Goal: Transaction & Acquisition: Purchase product/service

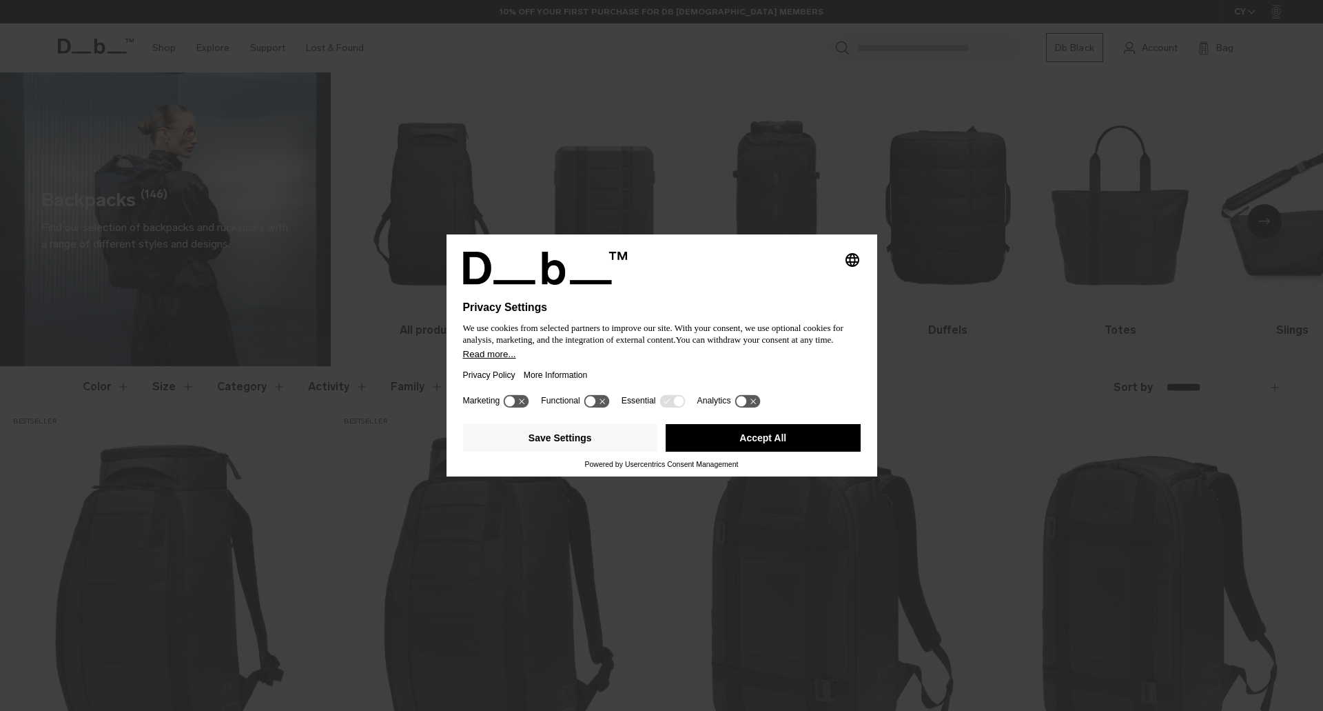
drag, startPoint x: 758, startPoint y: 436, endPoint x: 786, endPoint y: 403, distance: 43.5
click at [758, 436] on button "Accept All" at bounding box center [763, 438] width 195 height 28
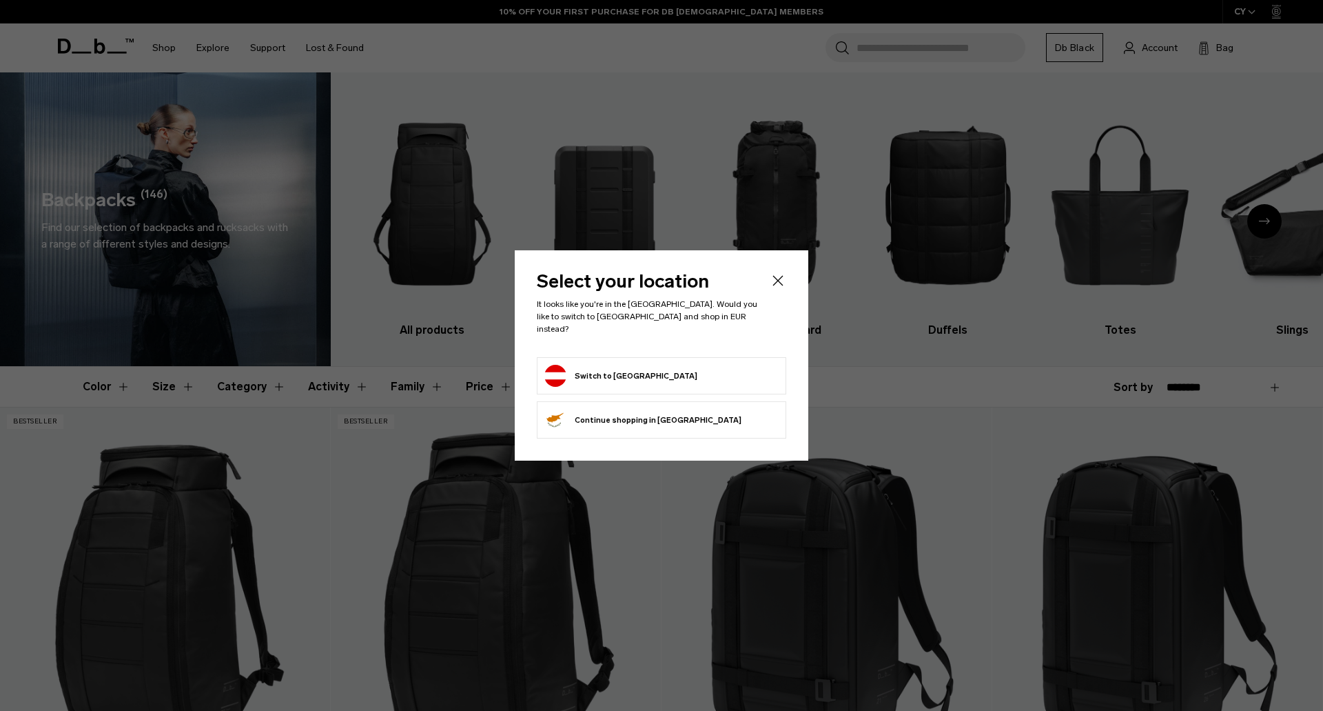
click at [668, 365] on form "Switch to Austria" at bounding box center [662, 376] width 234 height 22
click at [627, 365] on button "Switch to Austria" at bounding box center [621, 376] width 153 height 22
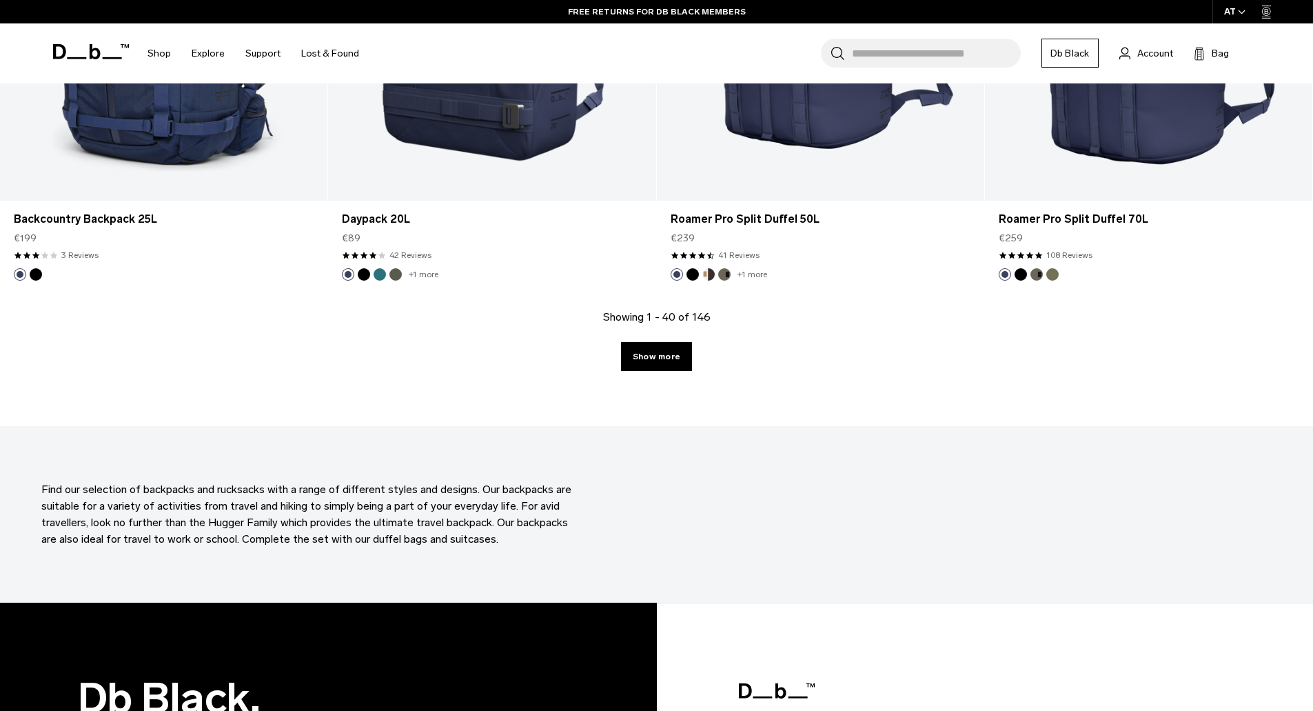
scroll to position [4825, 0]
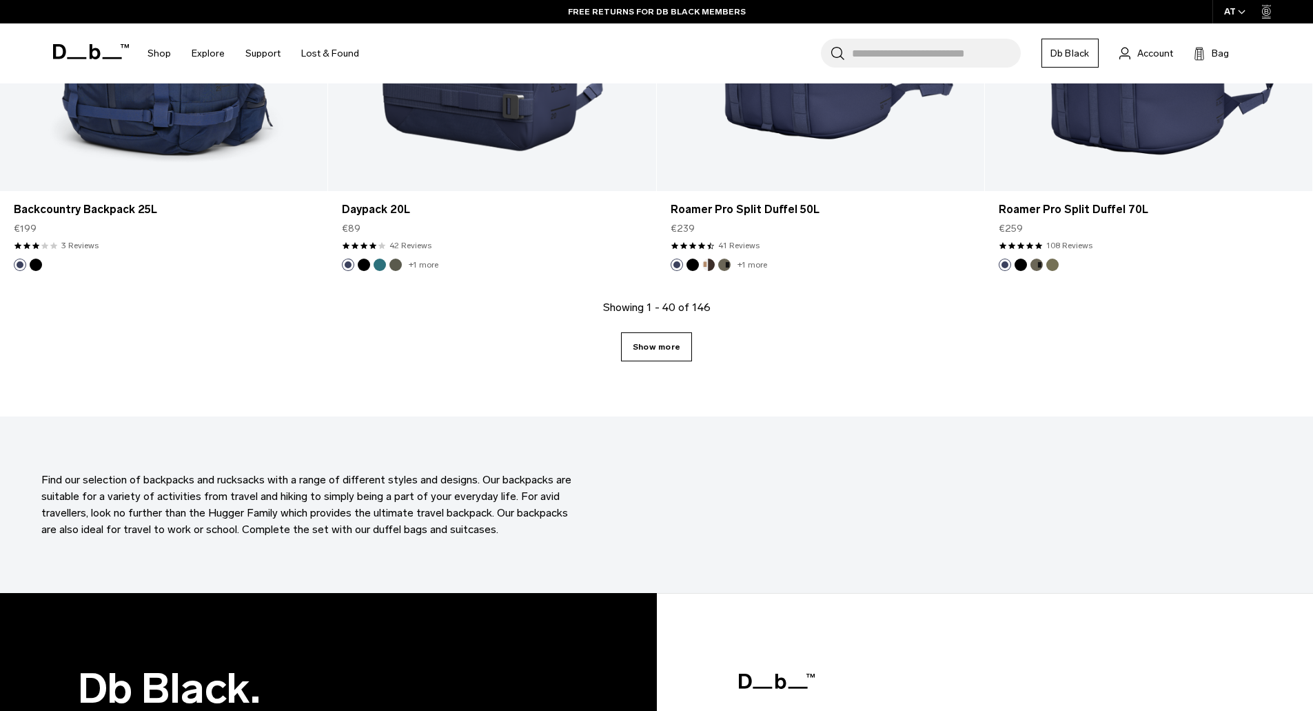
click at [651, 357] on link "Show more" at bounding box center [656, 346] width 71 height 29
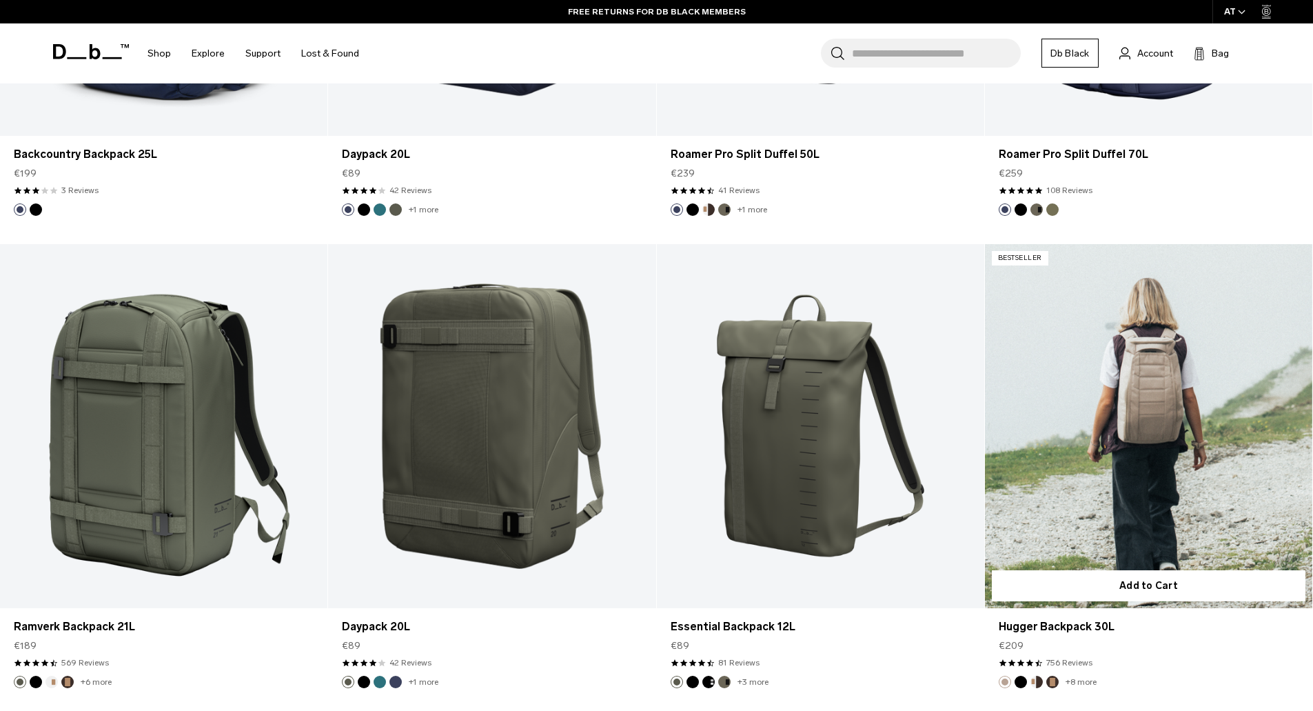
scroll to position [4963, 0]
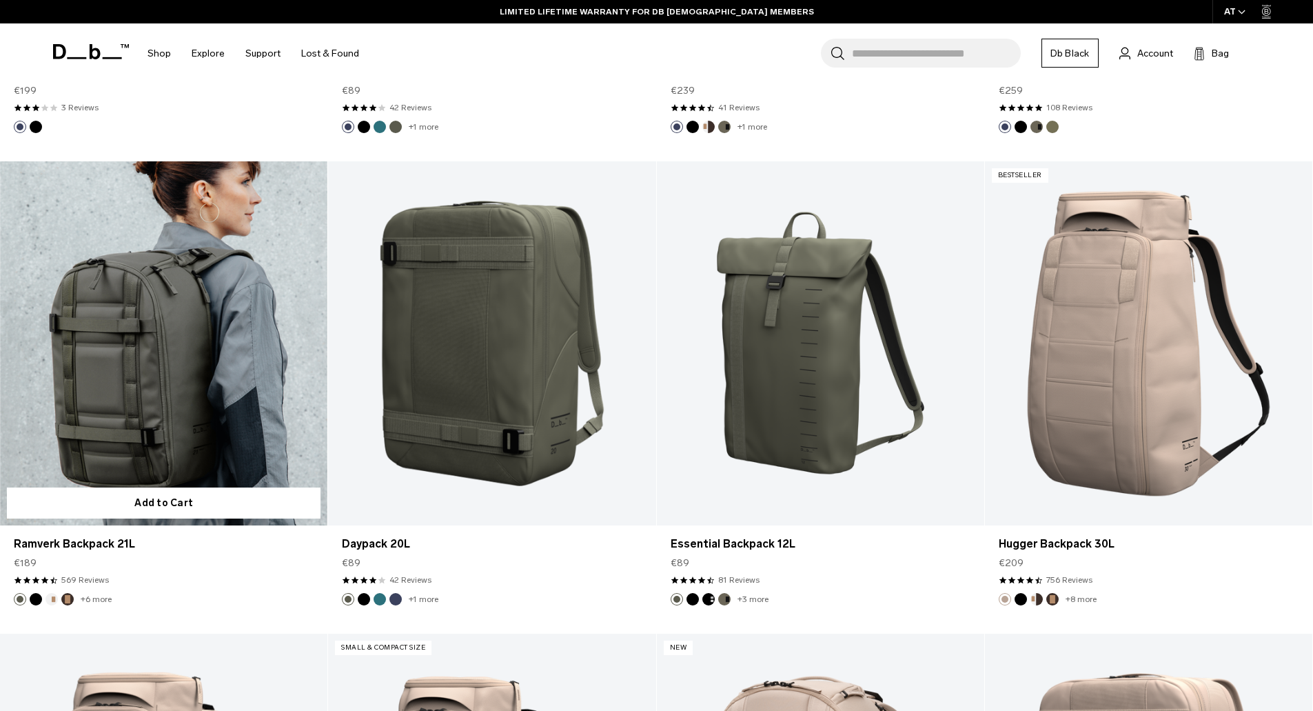
click at [34, 601] on button "Black Out" at bounding box center [36, 599] width 12 height 12
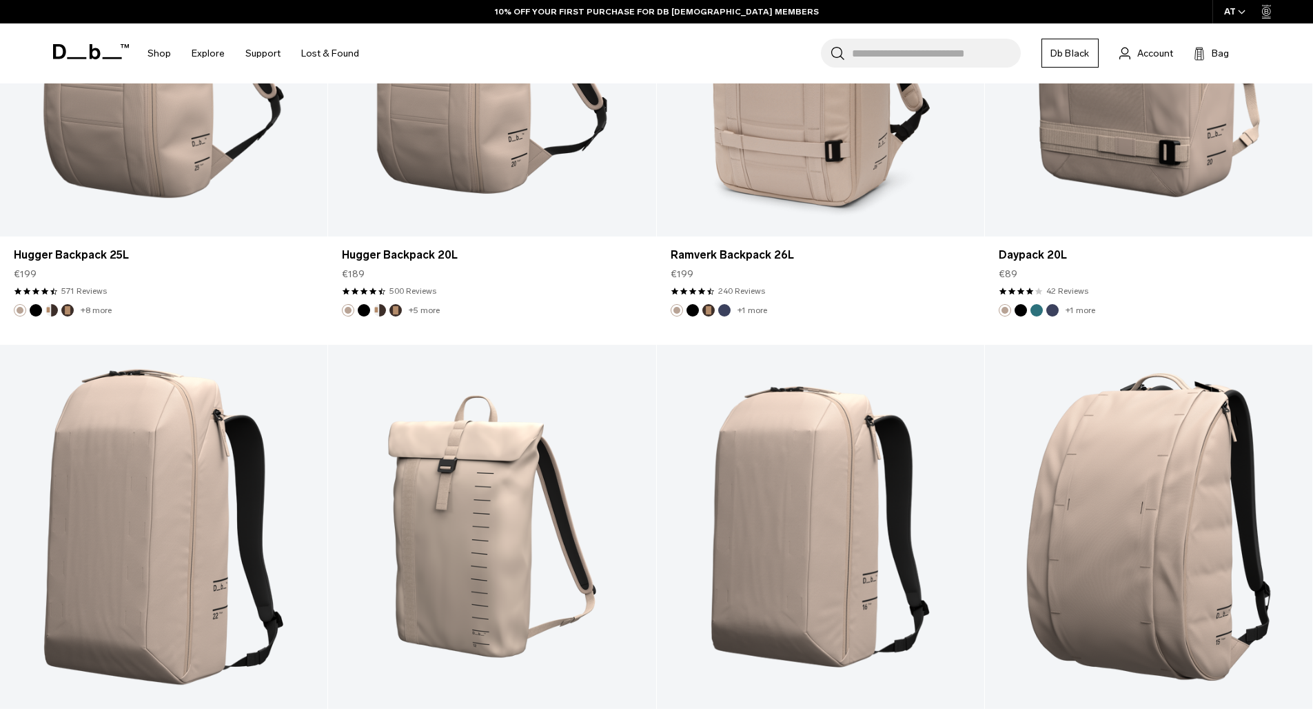
scroll to position [5790, 0]
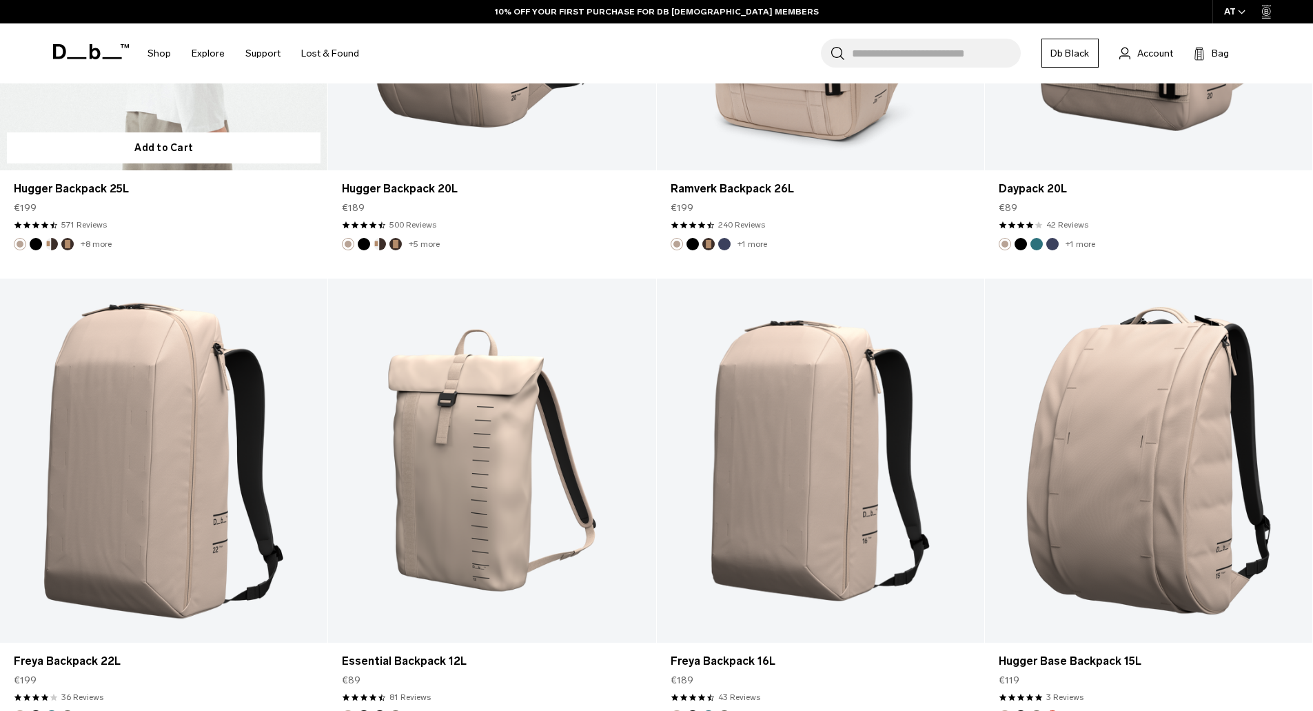
click at [33, 243] on button "Black Out" at bounding box center [36, 244] width 12 height 12
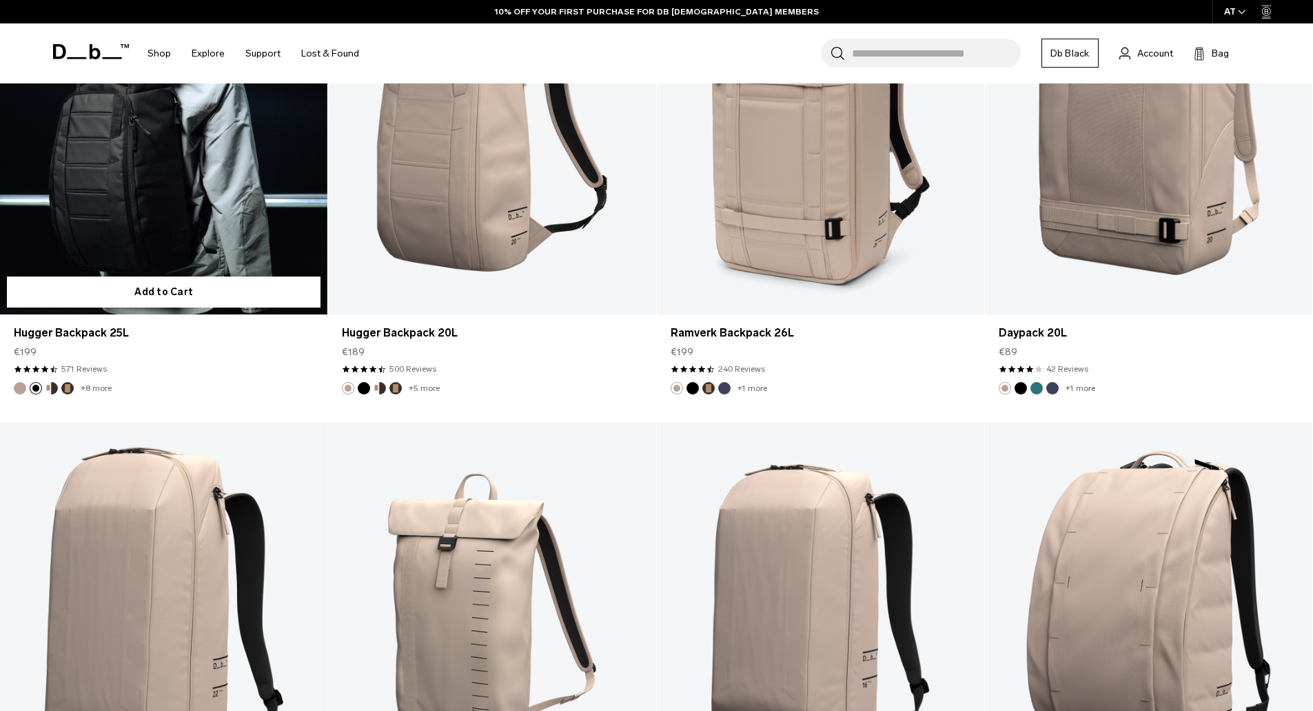
scroll to position [5514, 0]
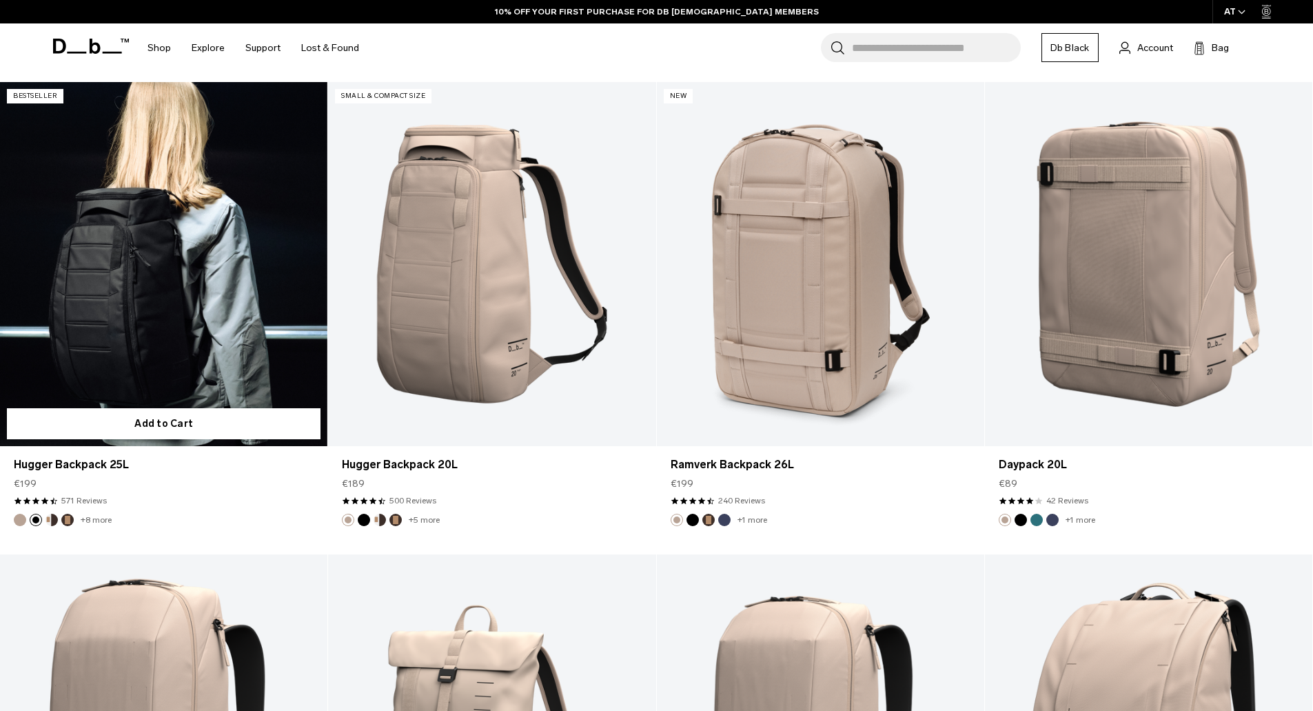
click at [57, 518] on button "Cappuccino" at bounding box center [51, 520] width 12 height 12
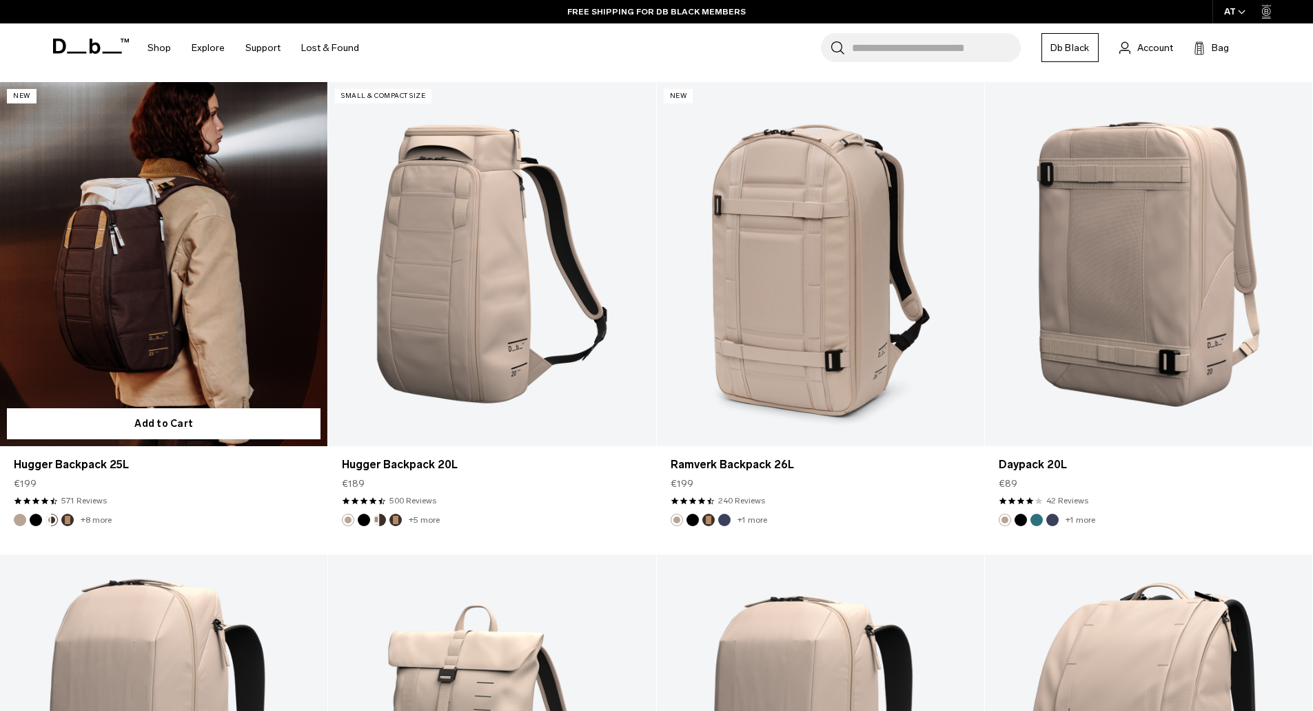
click at [65, 519] on button "Espresso" at bounding box center [67, 520] width 12 height 12
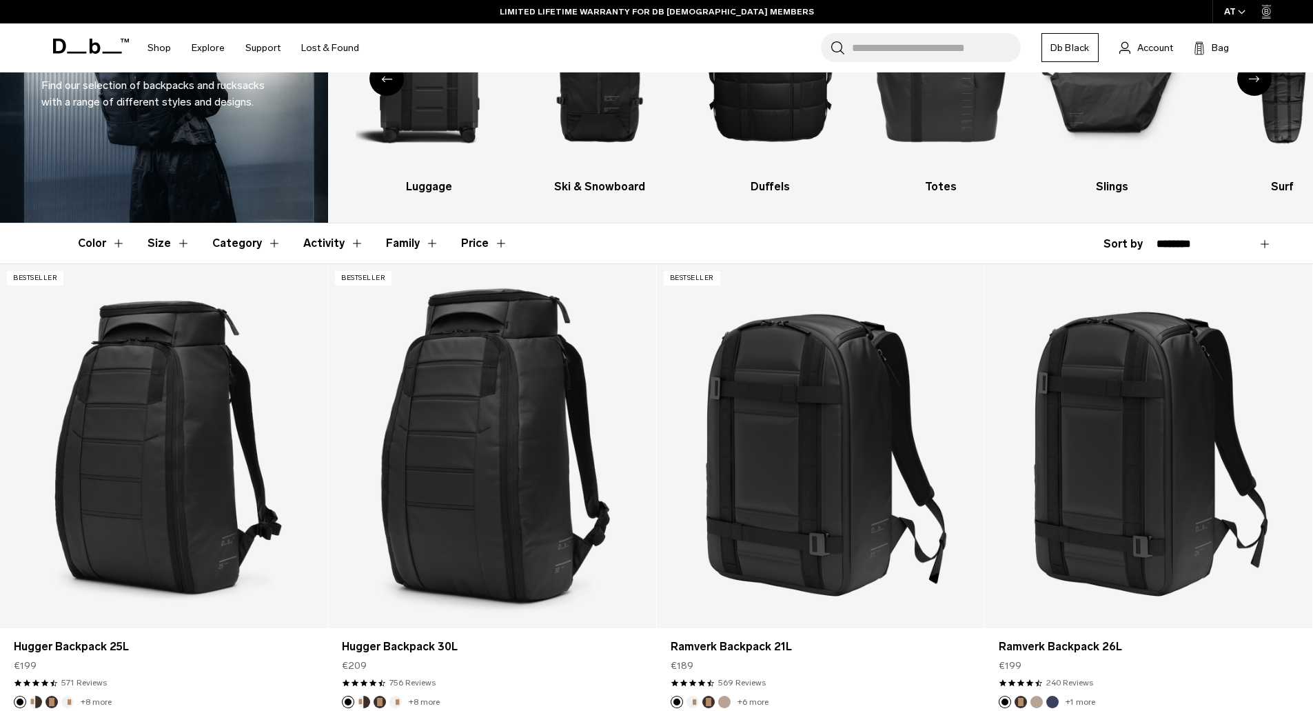
scroll to position [0, 0]
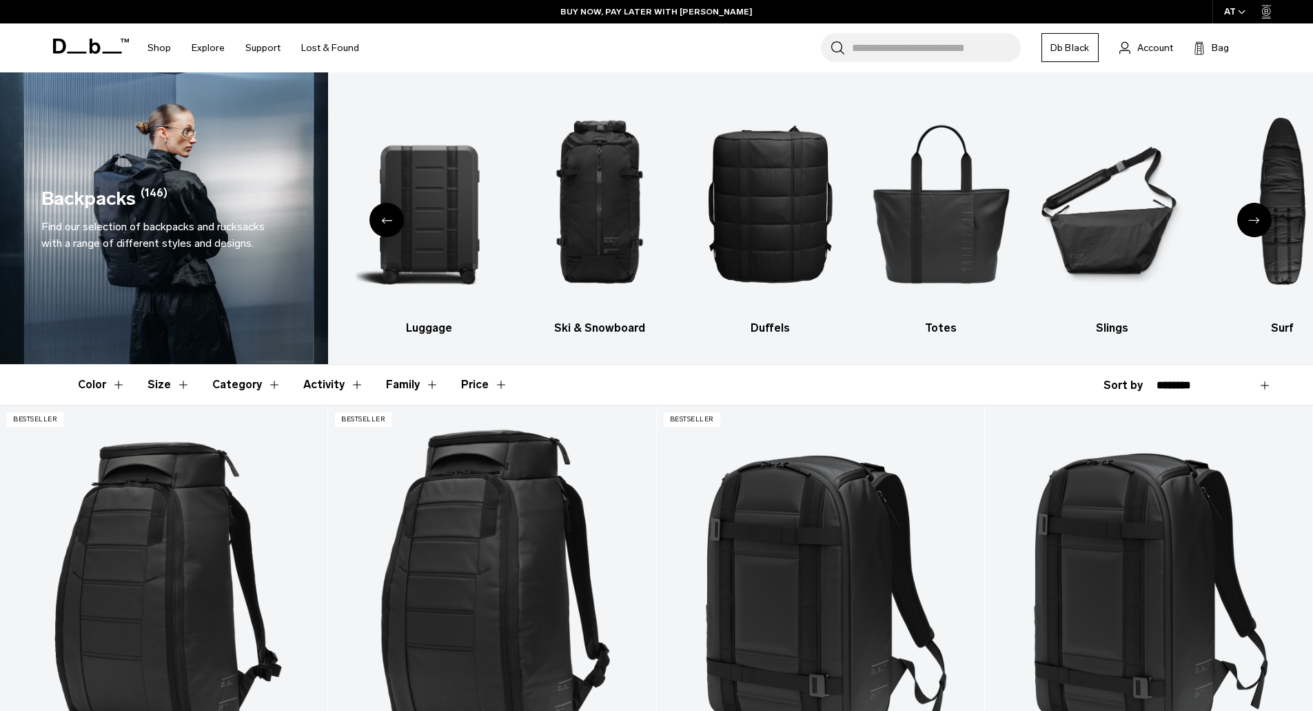
click at [115, 380] on button "Color" at bounding box center [102, 385] width 48 height 40
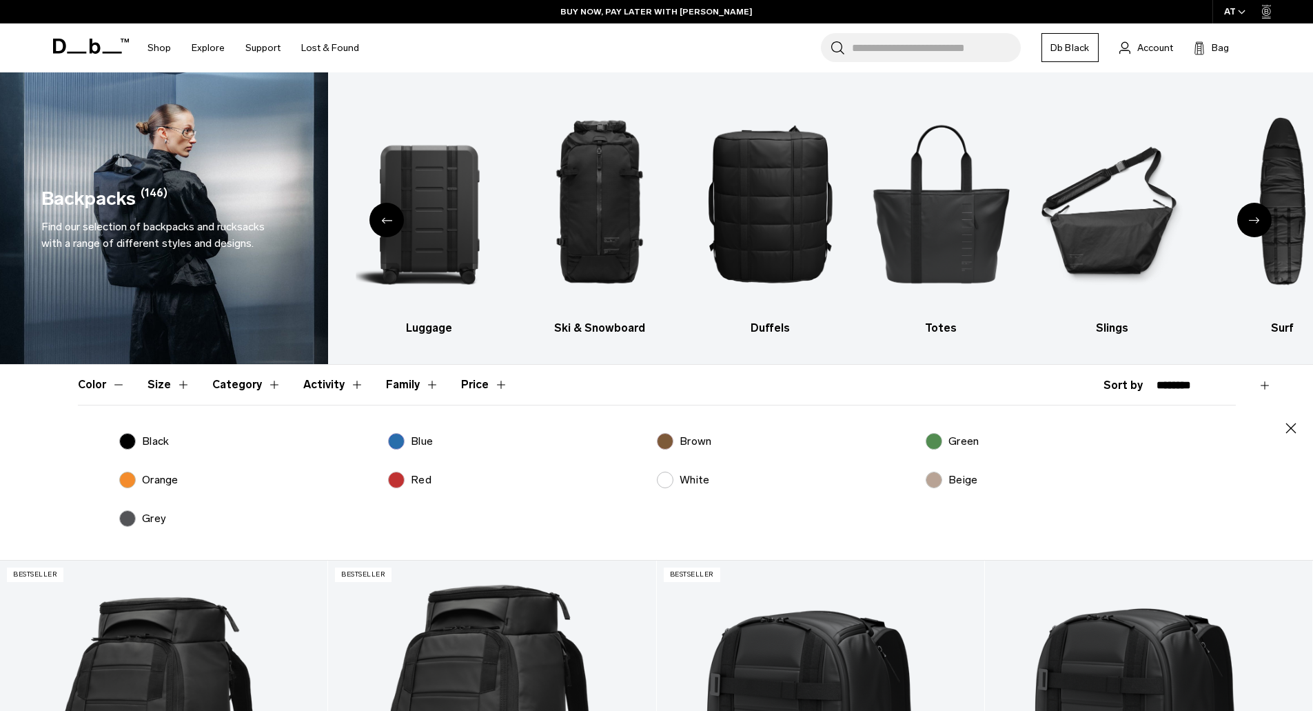
click at [960, 445] on p "Green" at bounding box center [963, 441] width 30 height 17
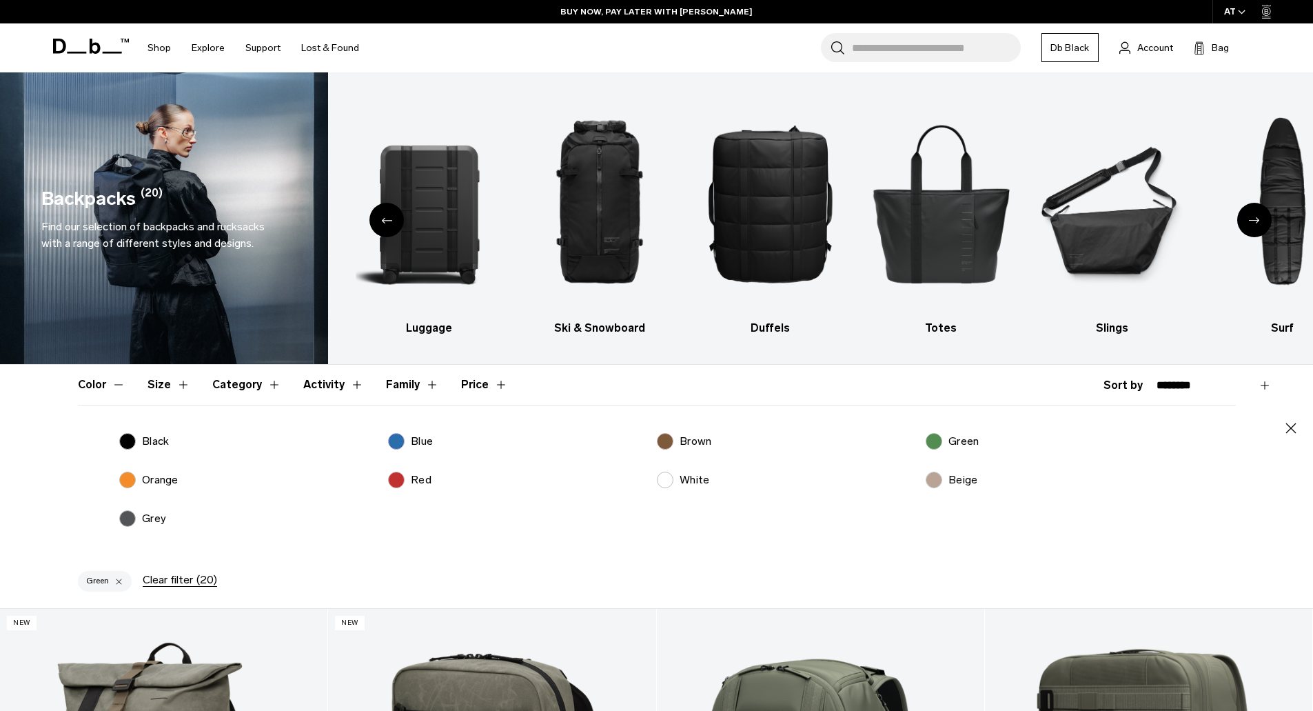
click at [170, 389] on button "Size" at bounding box center [169, 385] width 43 height 40
click at [405, 441] on label "21-40L" at bounding box center [418, 441] width 60 height 17
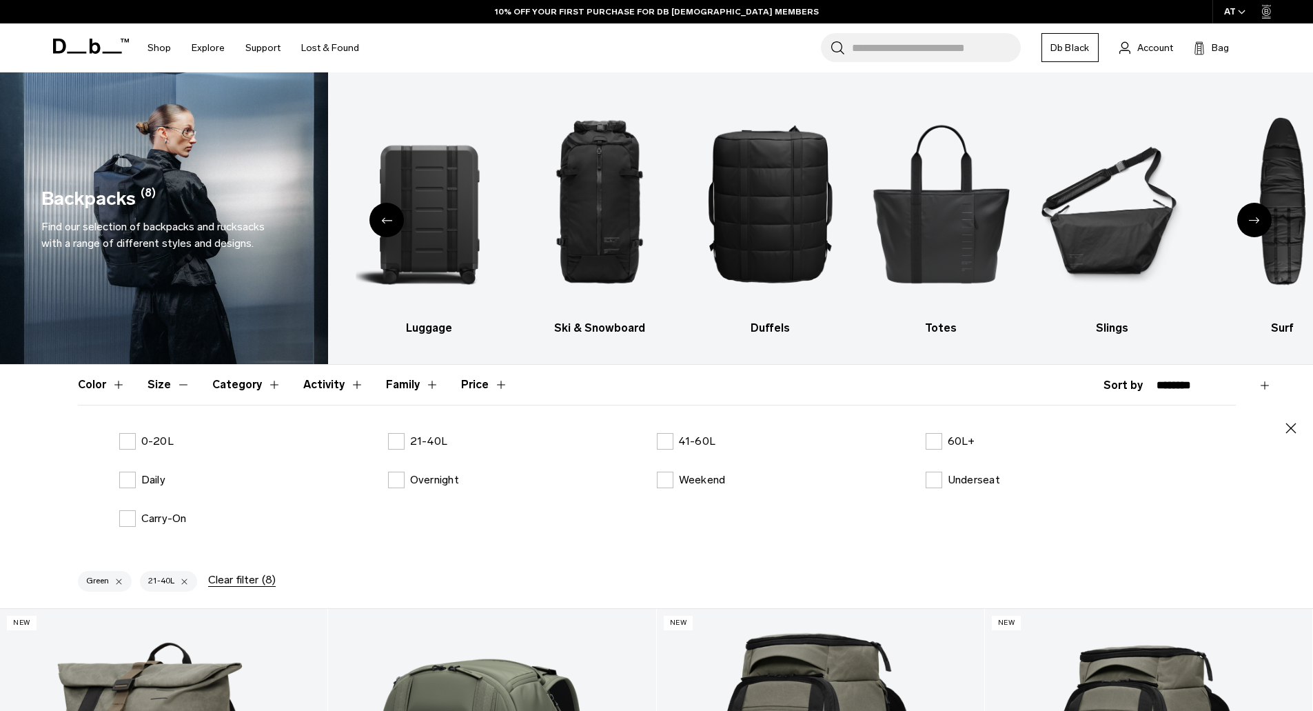
click at [1295, 432] on icon "button" at bounding box center [1291, 428] width 10 height 10
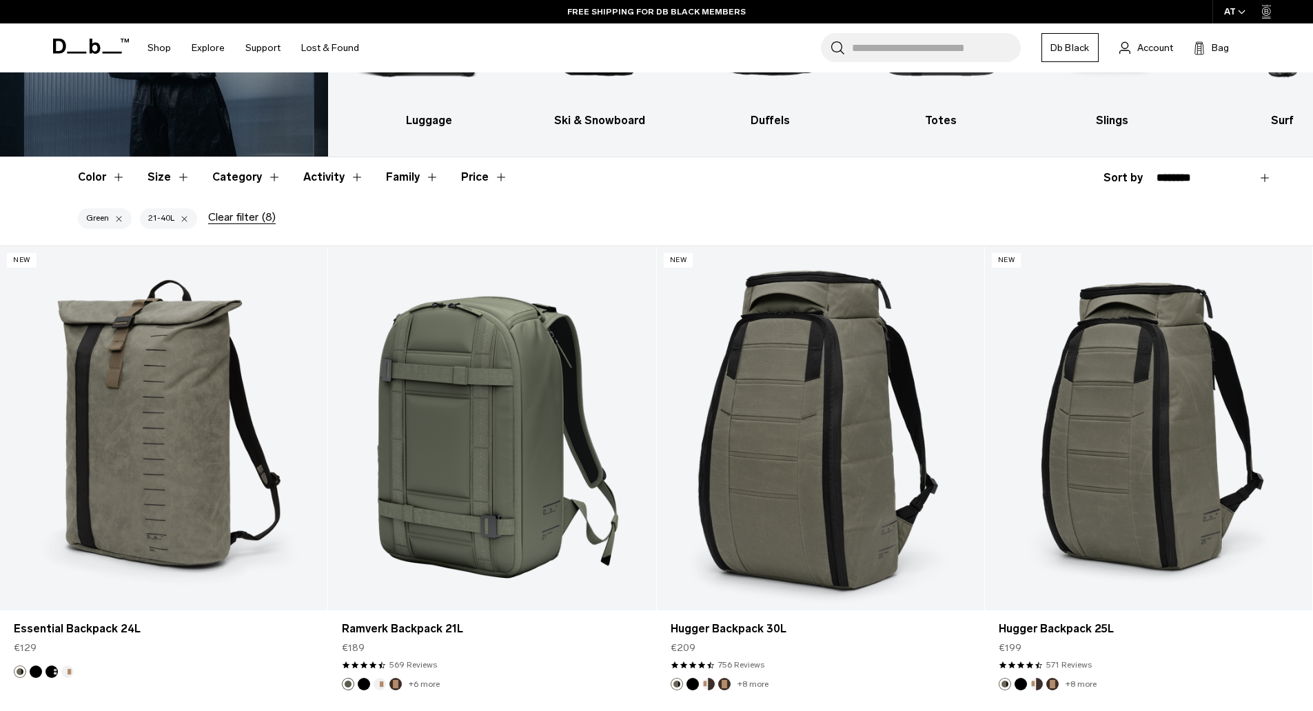
scroll to position [207, 0]
click at [99, 176] on button "Color" at bounding box center [102, 178] width 48 height 40
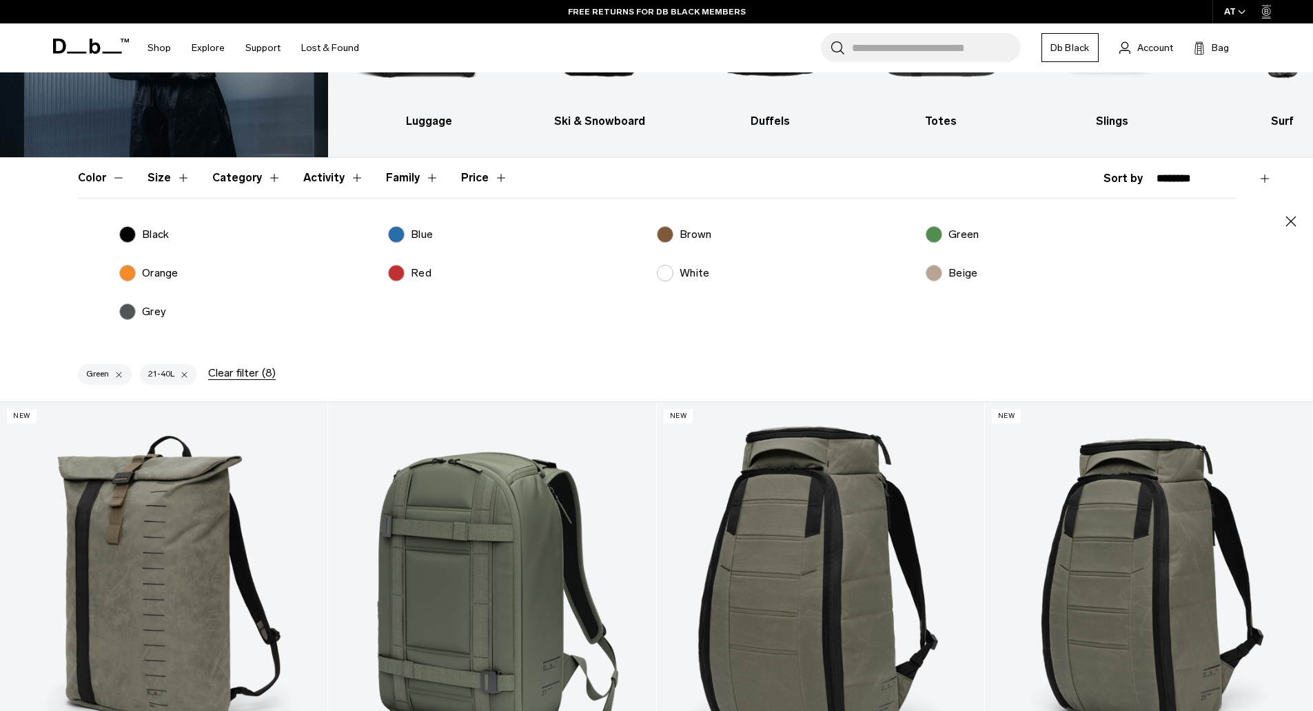
click at [147, 232] on p "Black" at bounding box center [155, 234] width 27 height 17
drag, startPoint x: 145, startPoint y: 317, endPoint x: 155, endPoint y: 317, distance: 10.3
click at [145, 317] on p "Grey" at bounding box center [154, 311] width 24 height 17
click at [694, 236] on p "Brown" at bounding box center [696, 234] width 32 height 17
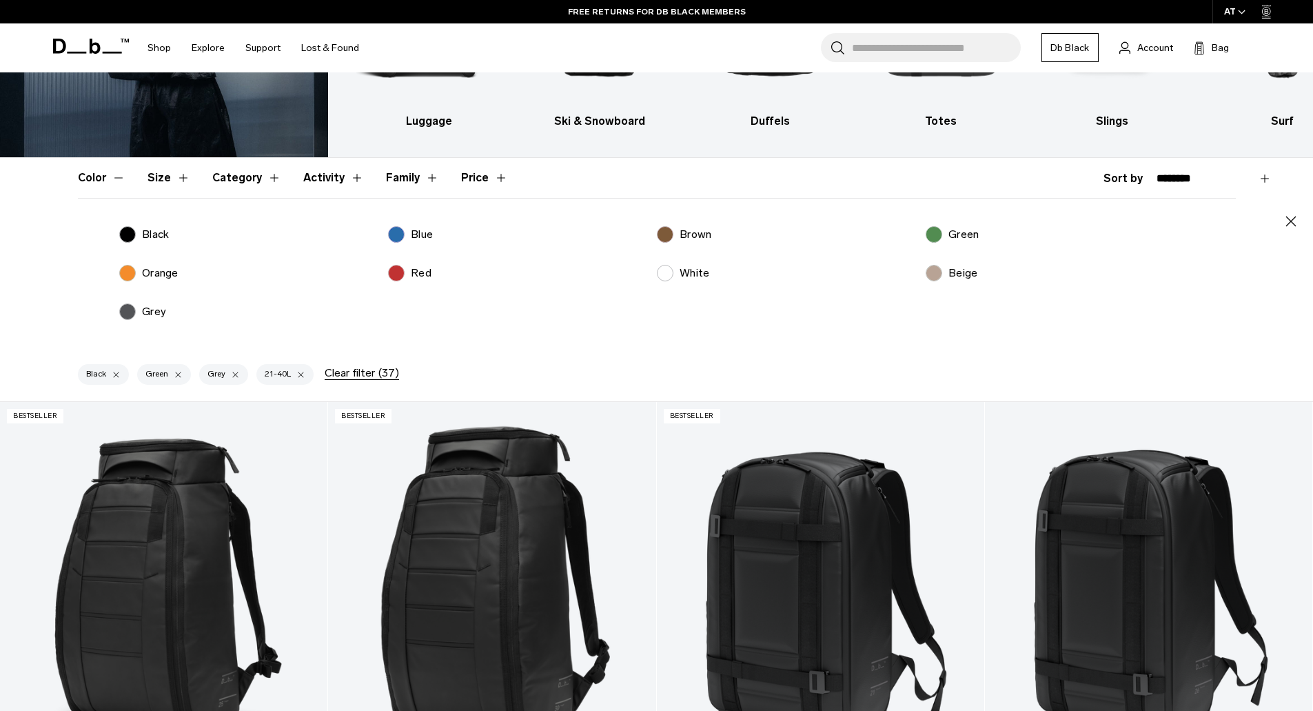
click at [400, 231] on label "Blue" at bounding box center [410, 234] width 45 height 17
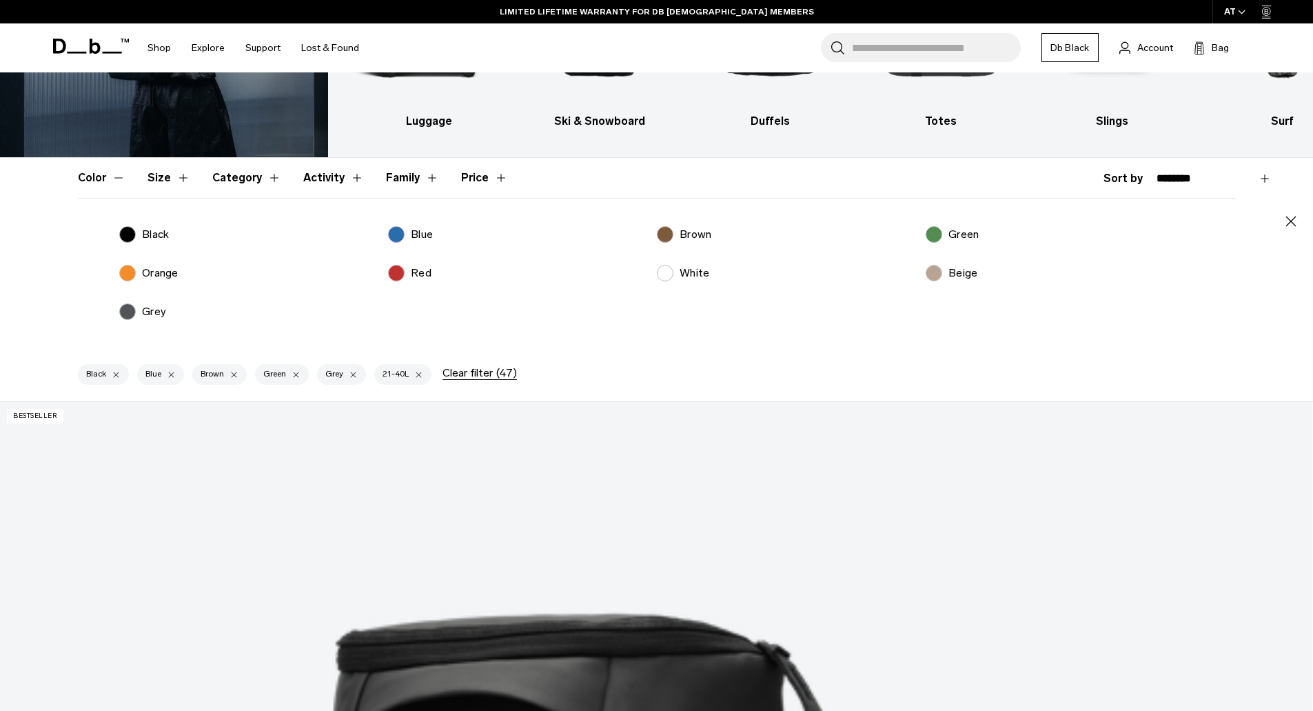
click at [1297, 224] on icon "button" at bounding box center [1291, 221] width 17 height 17
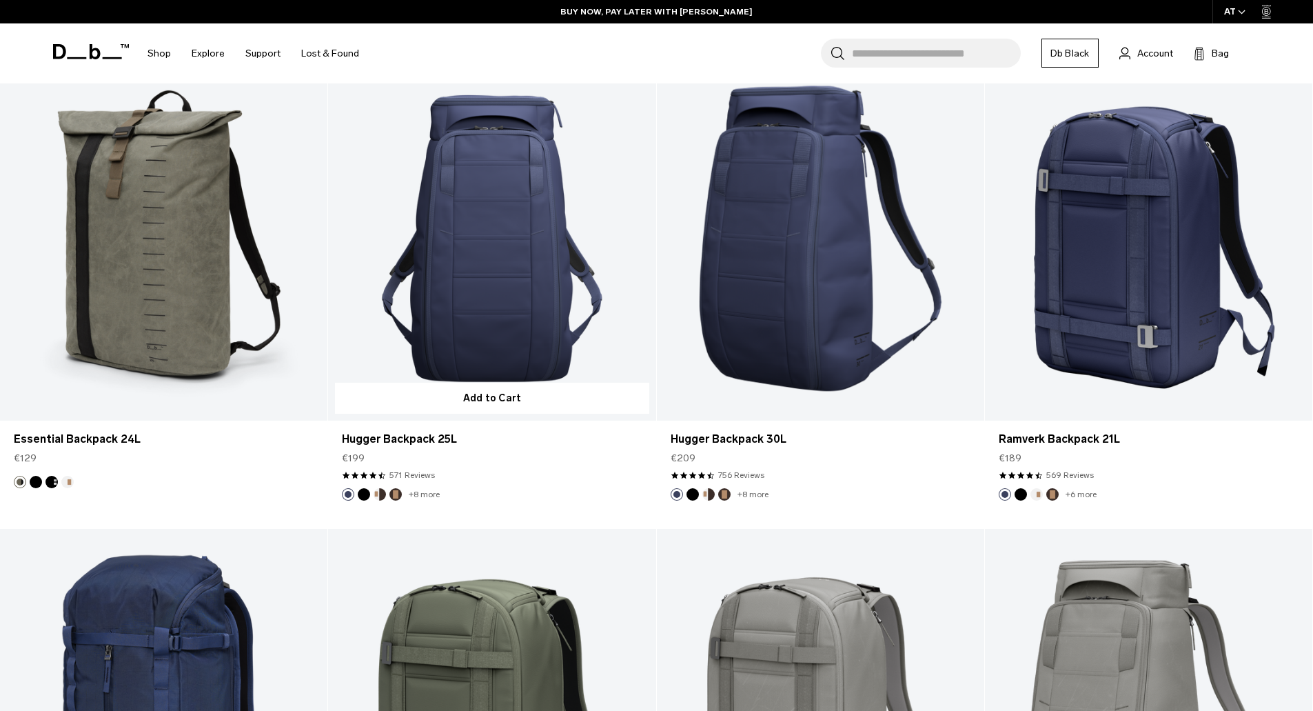
scroll to position [2206, 0]
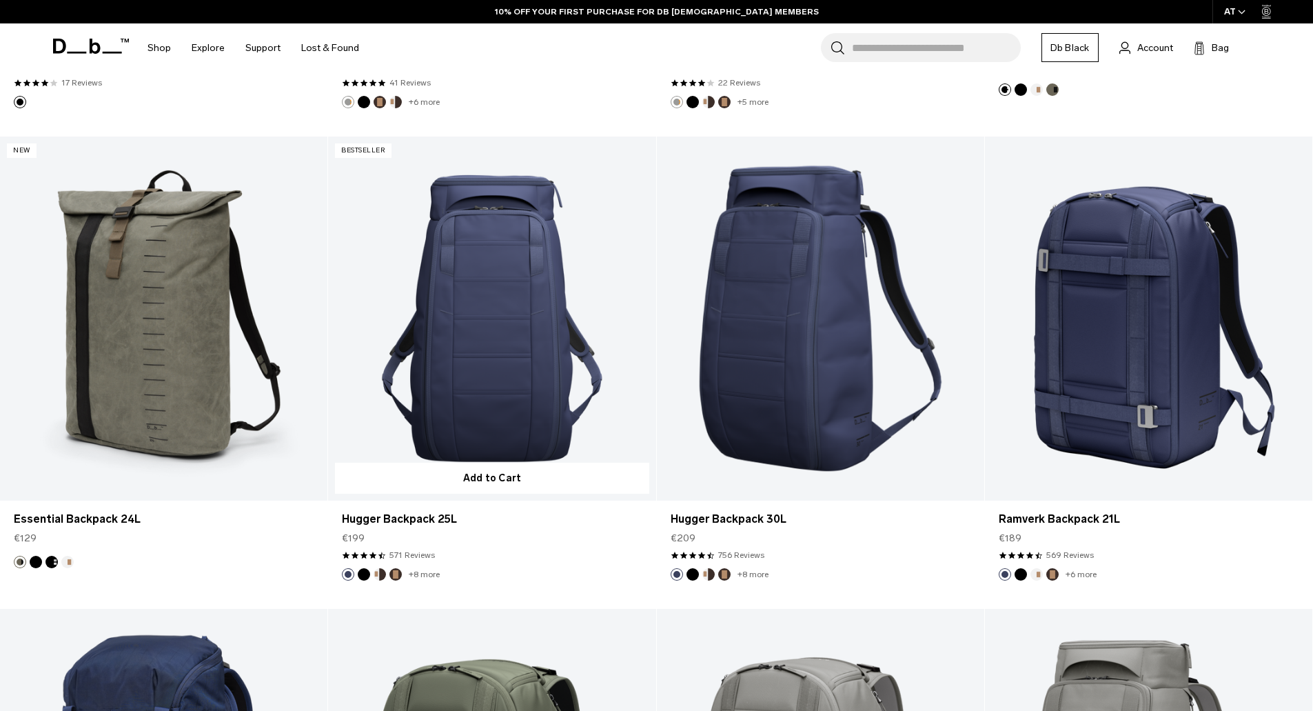
click at [466, 270] on link "Hugger Backpack 25L" at bounding box center [491, 318] width 327 height 364
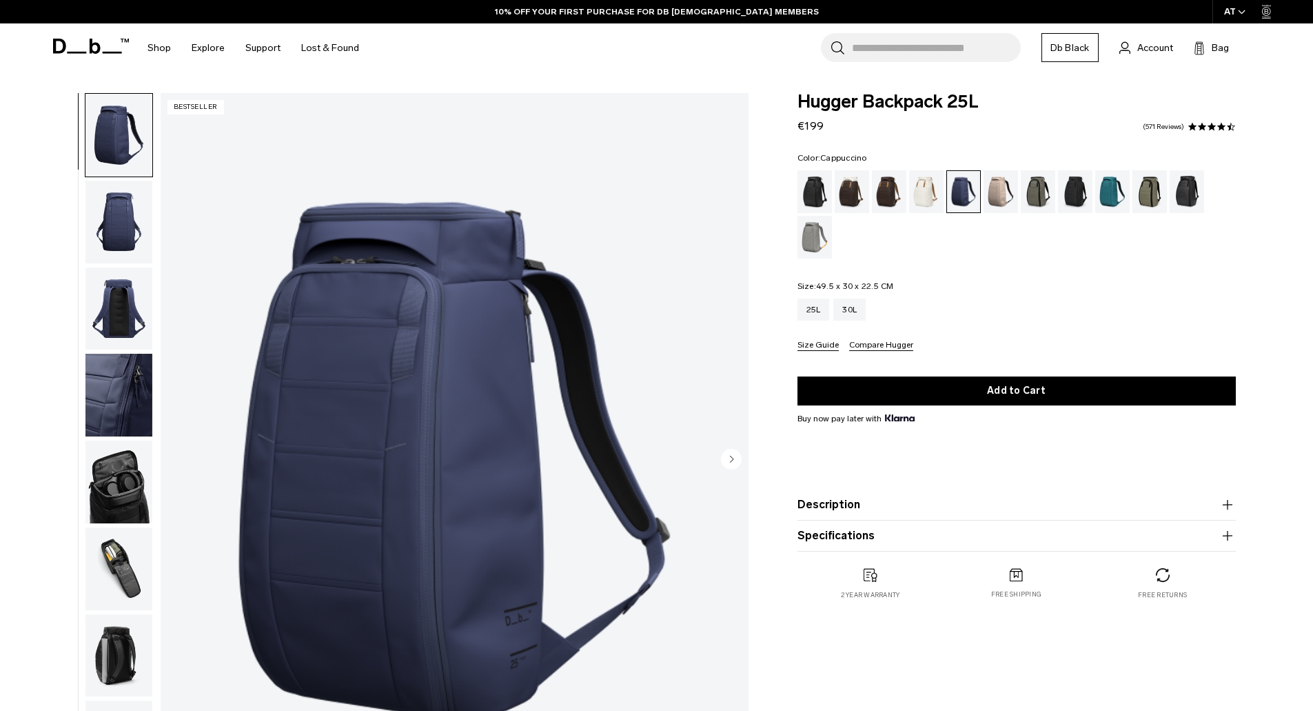
click at [842, 192] on div "Cappuccino" at bounding box center [852, 191] width 35 height 43
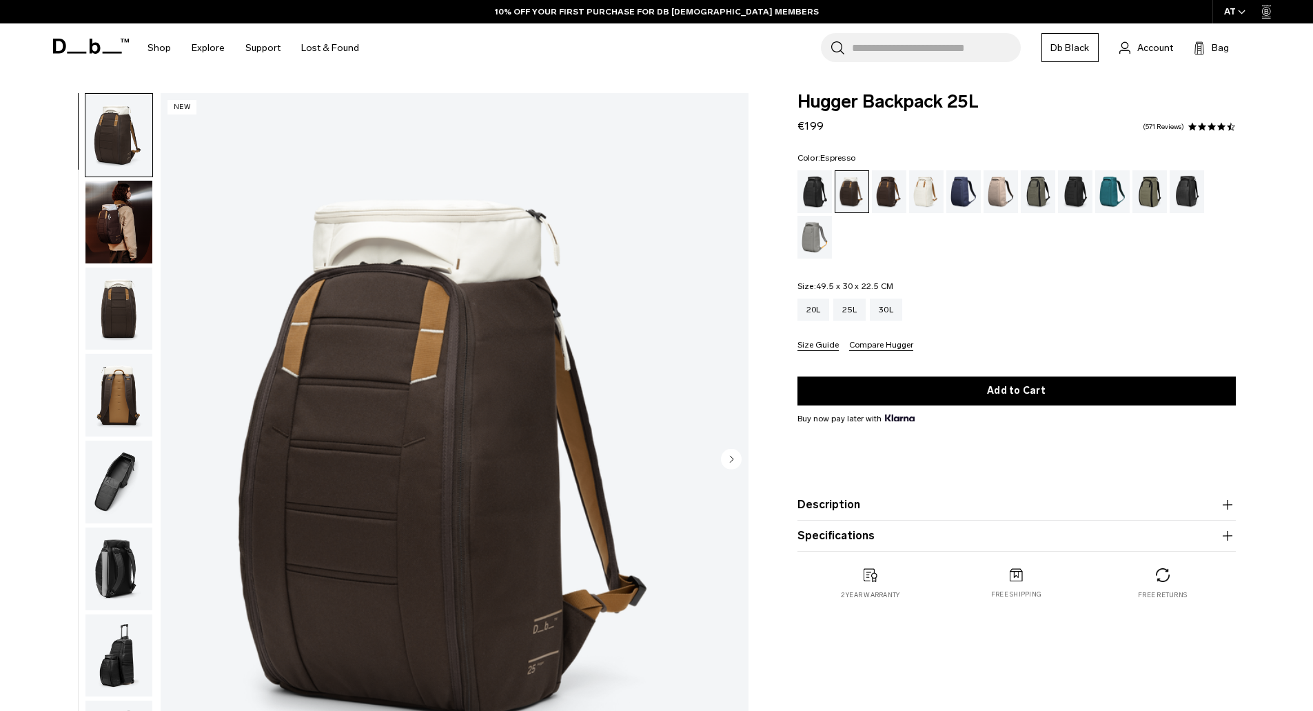
drag, startPoint x: 0, startPoint y: 0, endPoint x: 876, endPoint y: 192, distance: 897.0
click at [876, 192] on div "Espresso" at bounding box center [889, 191] width 35 height 43
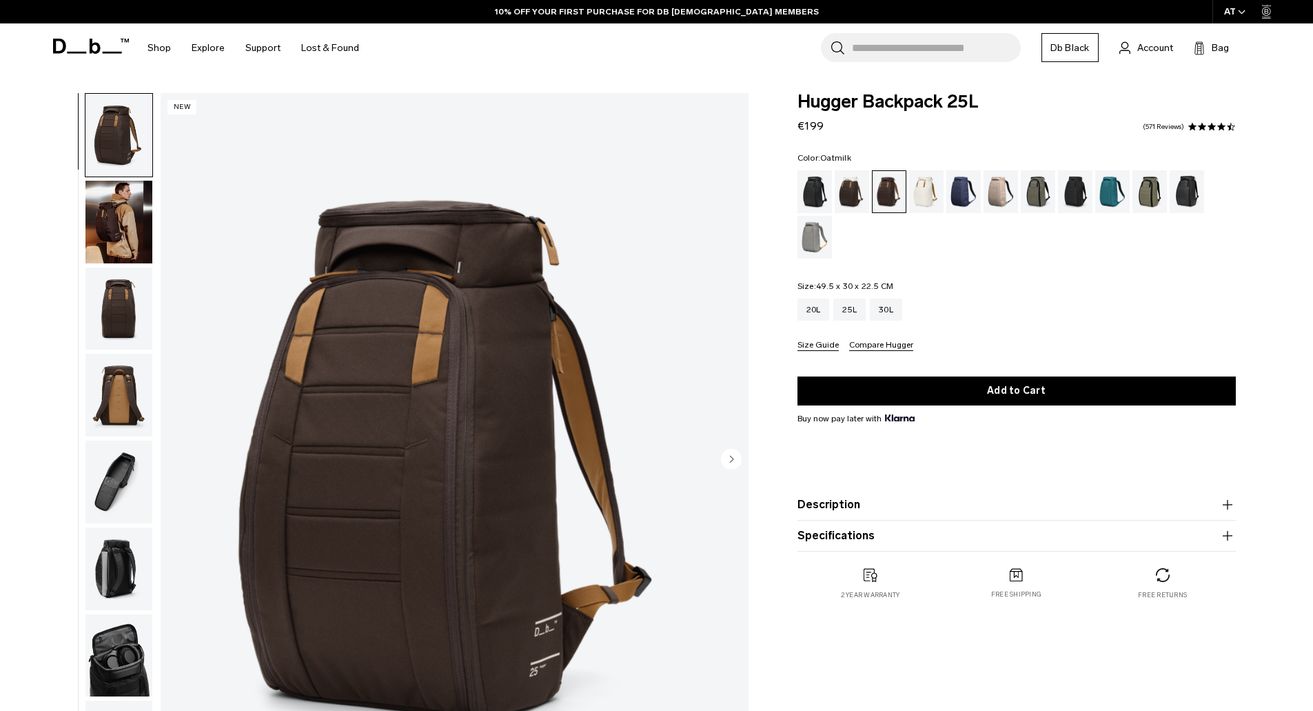
drag, startPoint x: 0, startPoint y: 0, endPoint x: 930, endPoint y: 197, distance: 950.5
click at [930, 197] on div "Oatmilk" at bounding box center [926, 191] width 35 height 43
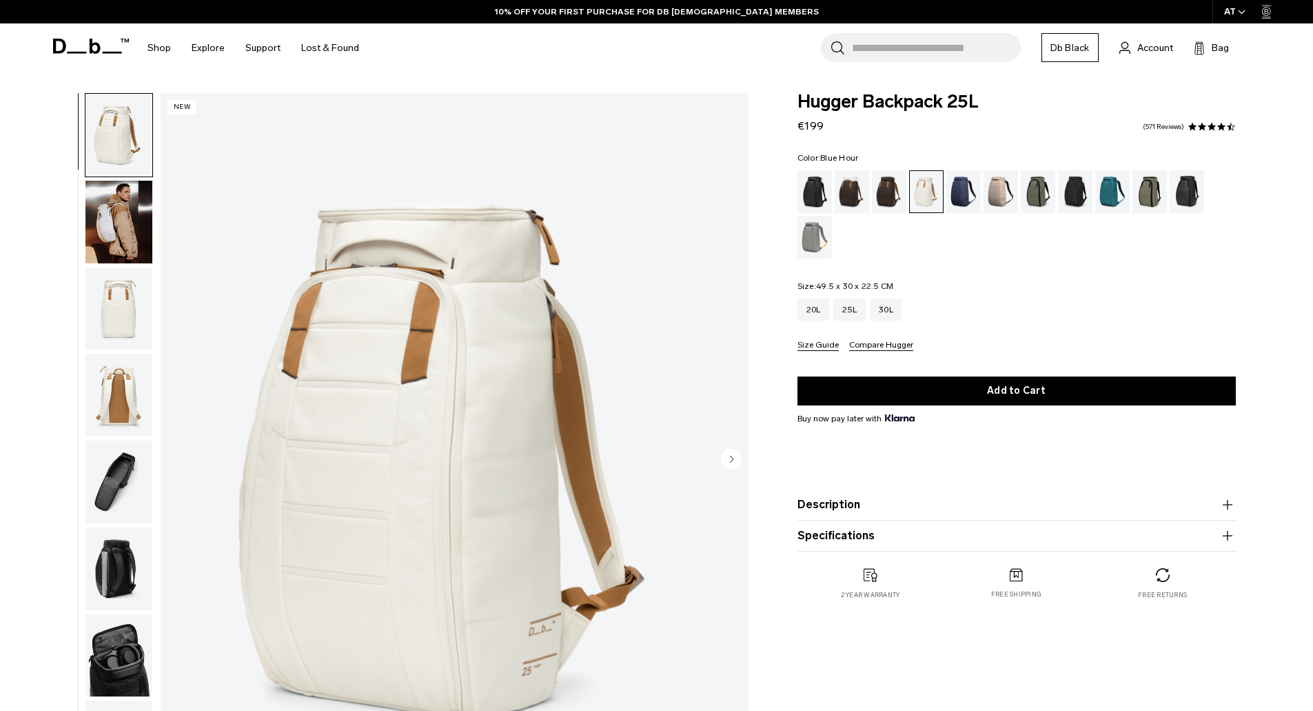
click at [958, 197] on div "Blue Hour" at bounding box center [963, 191] width 35 height 43
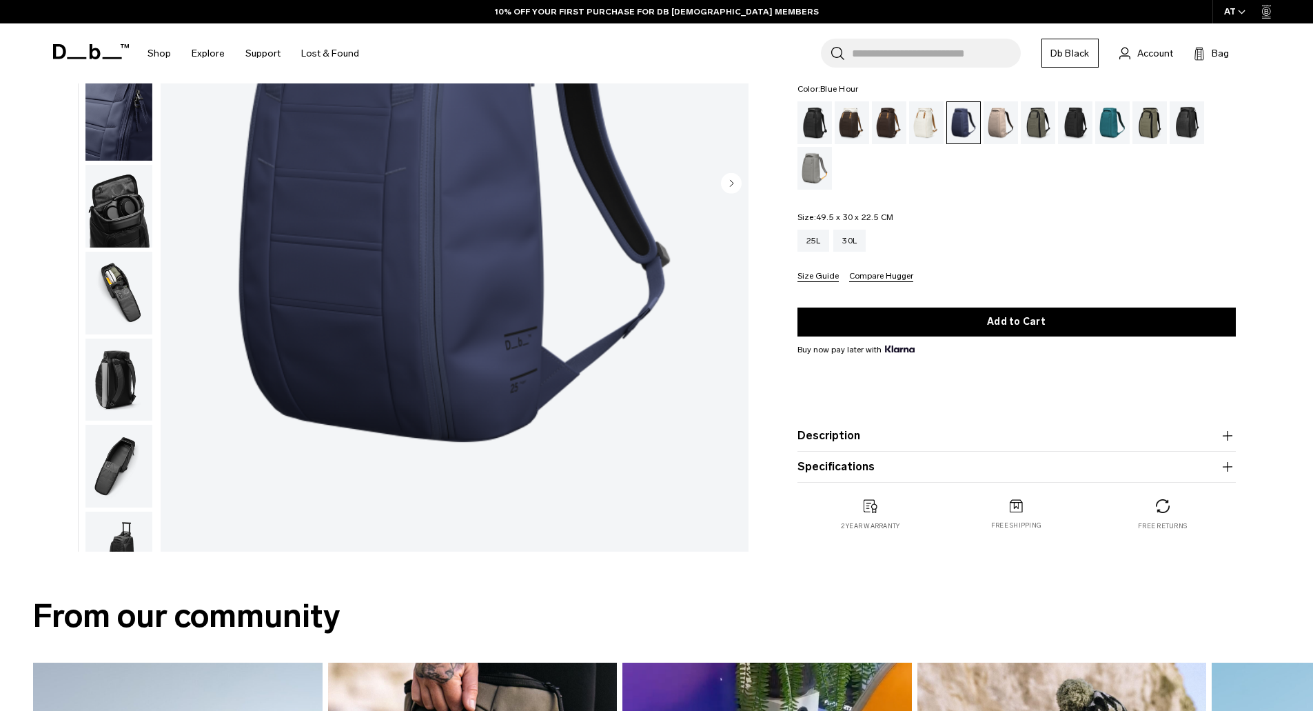
scroll to position [43, 0]
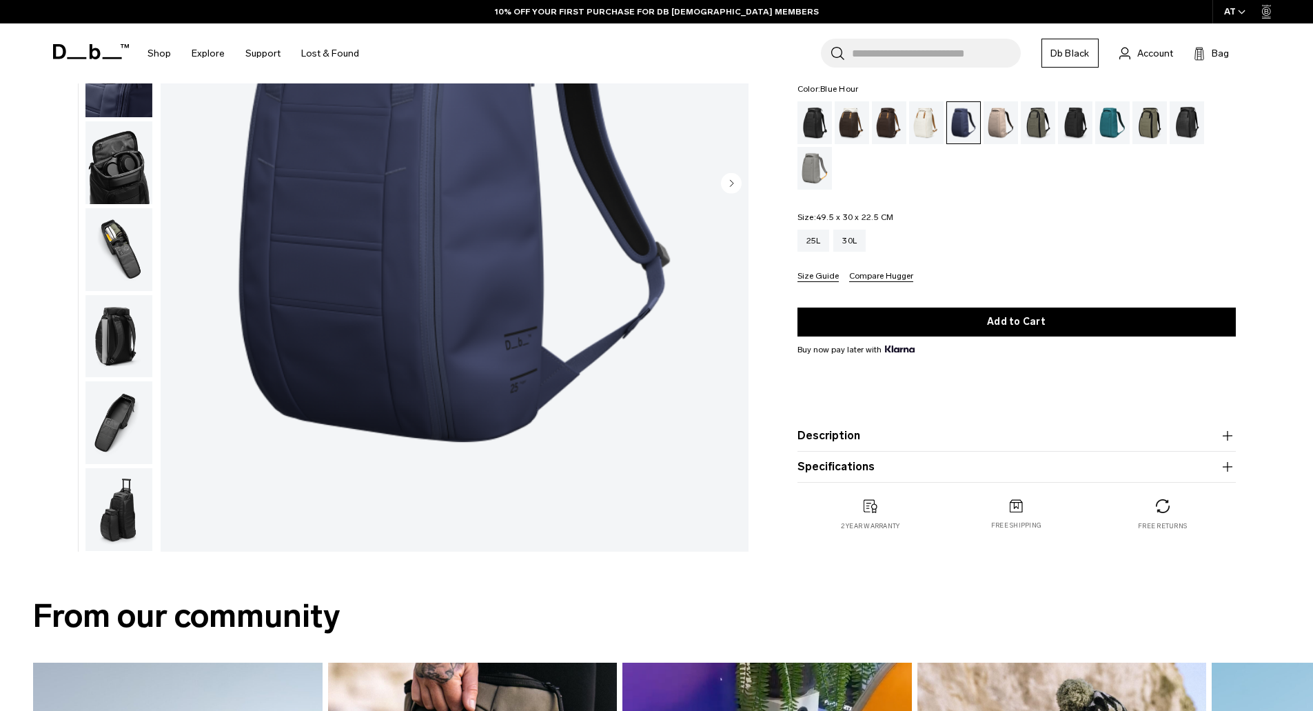
click at [106, 500] on img "button" at bounding box center [118, 509] width 67 height 83
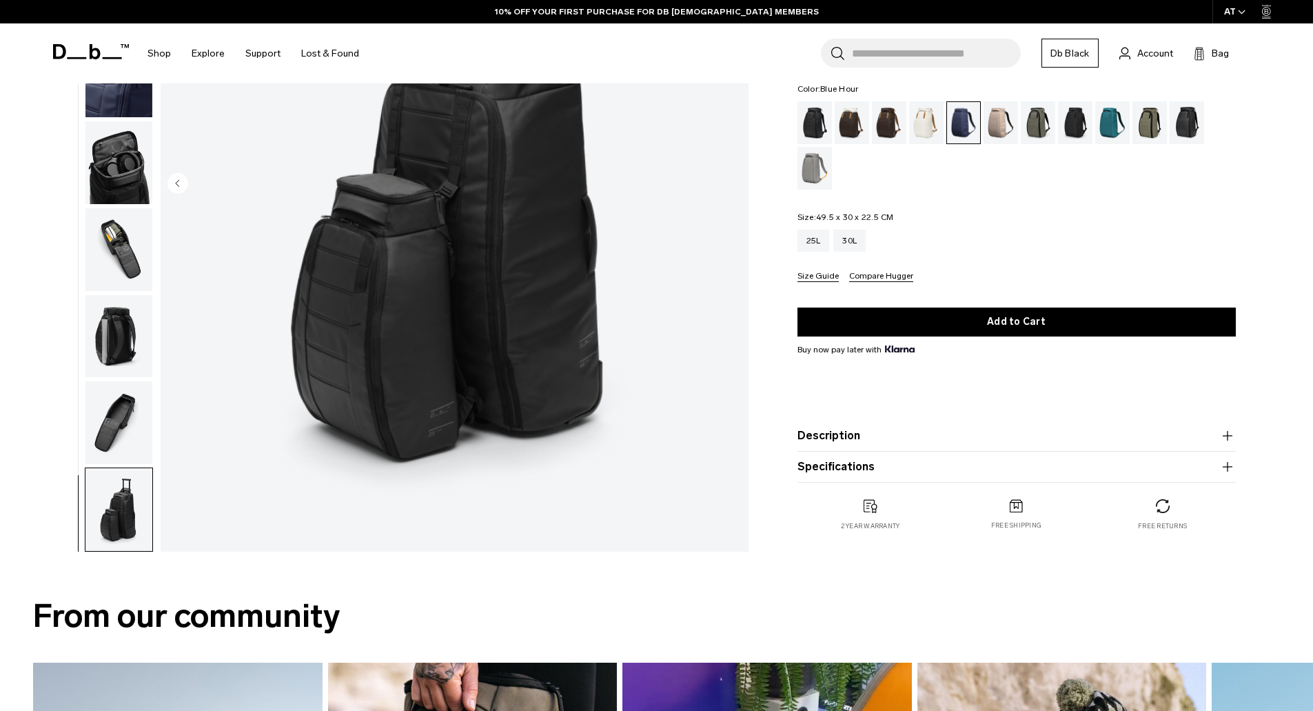
click at [115, 447] on img "button" at bounding box center [118, 422] width 67 height 83
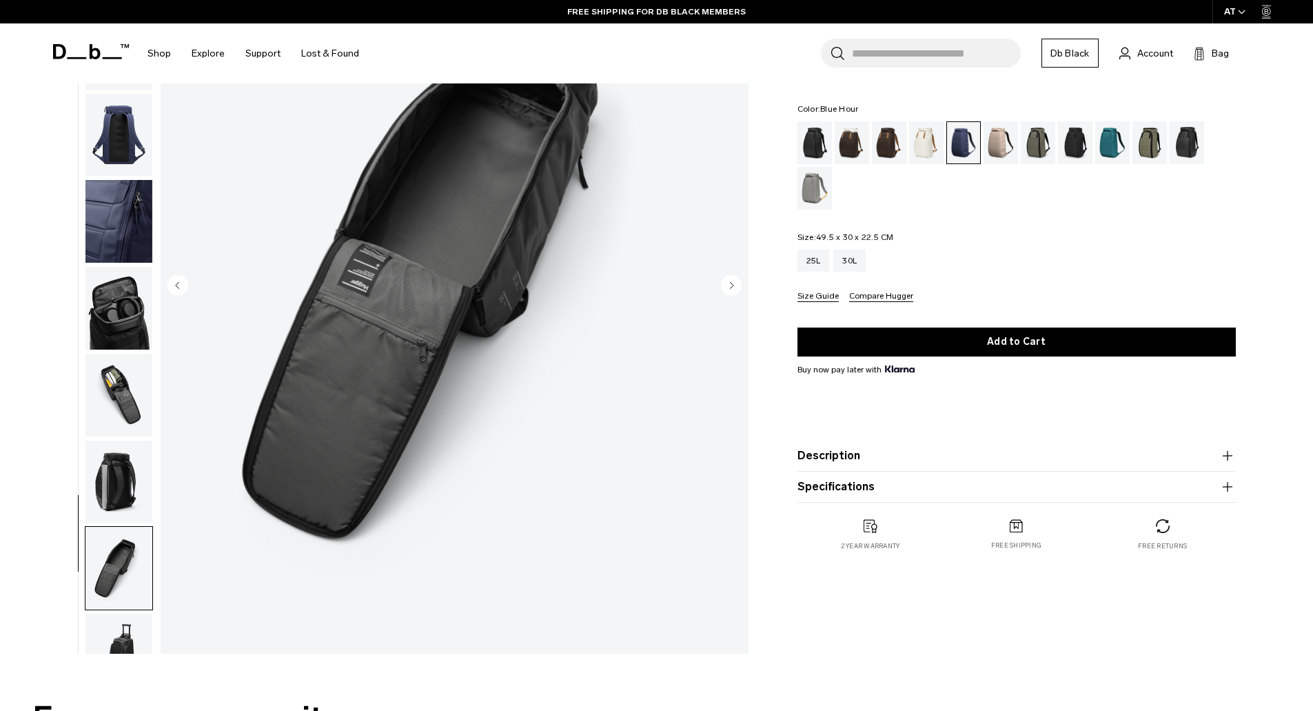
scroll to position [138, 0]
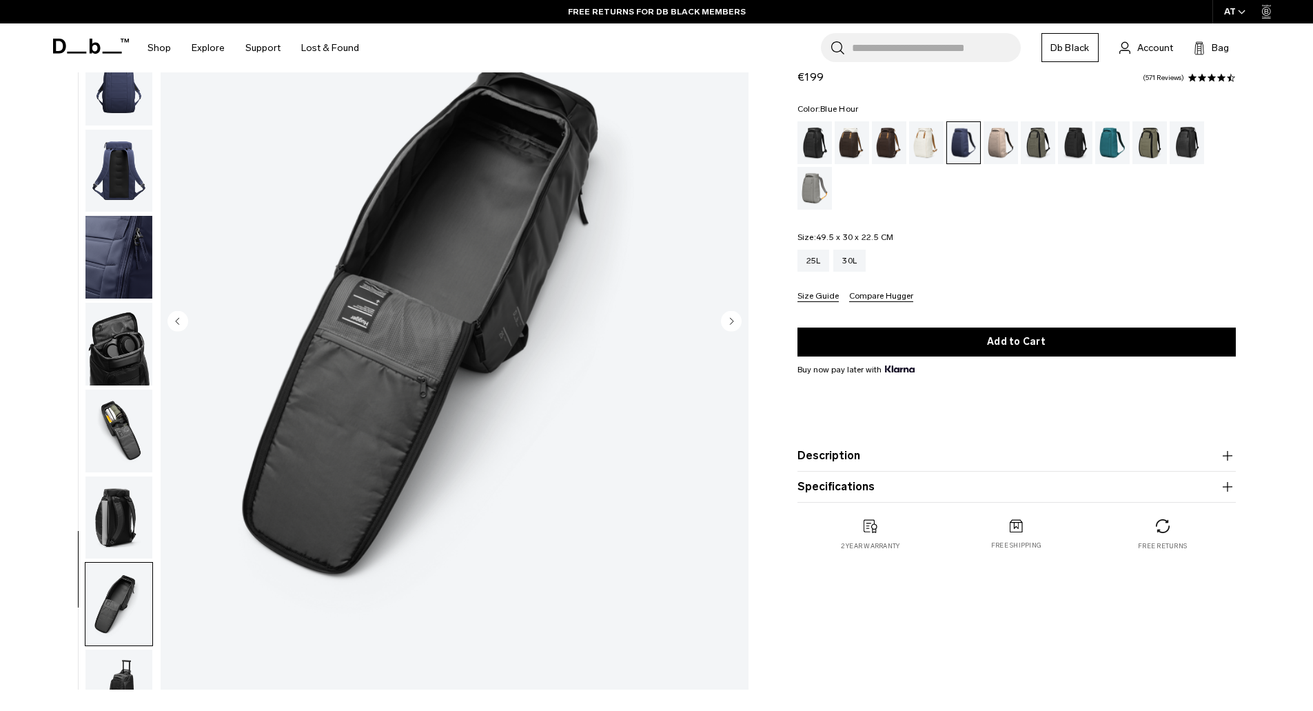
click at [122, 521] on img "button" at bounding box center [118, 517] width 67 height 83
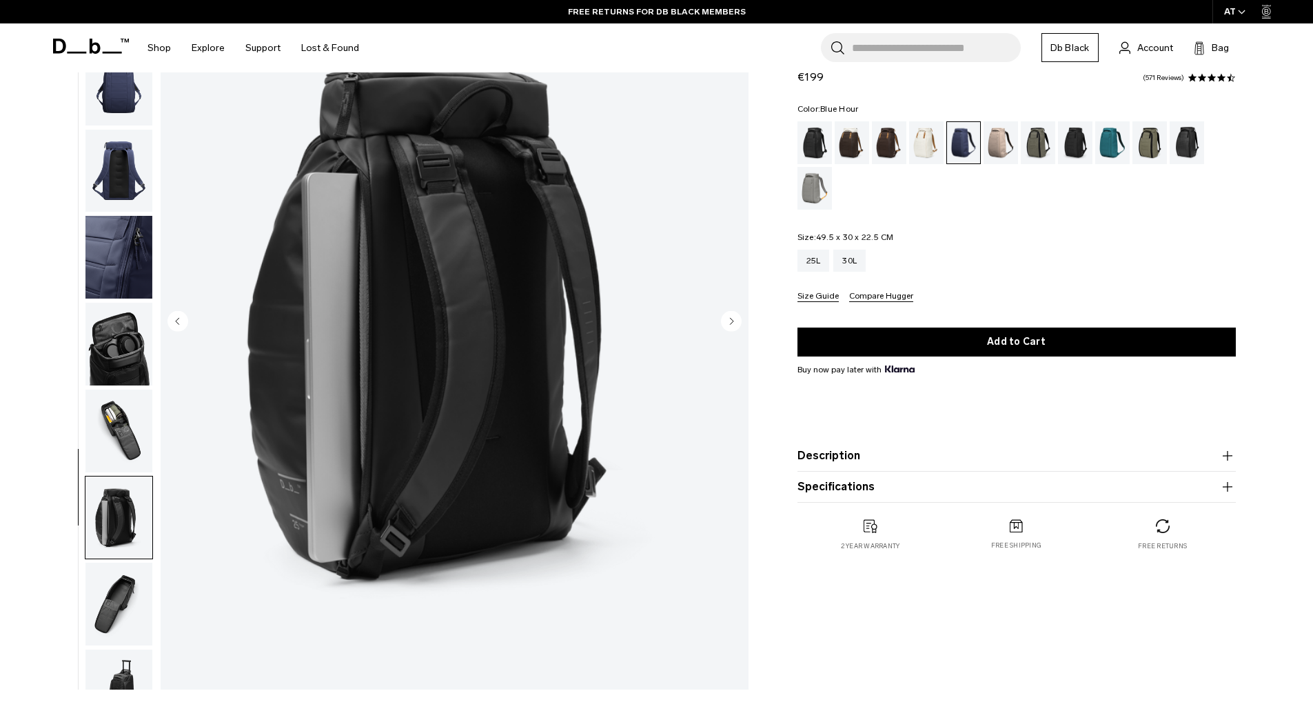
scroll to position [43, 0]
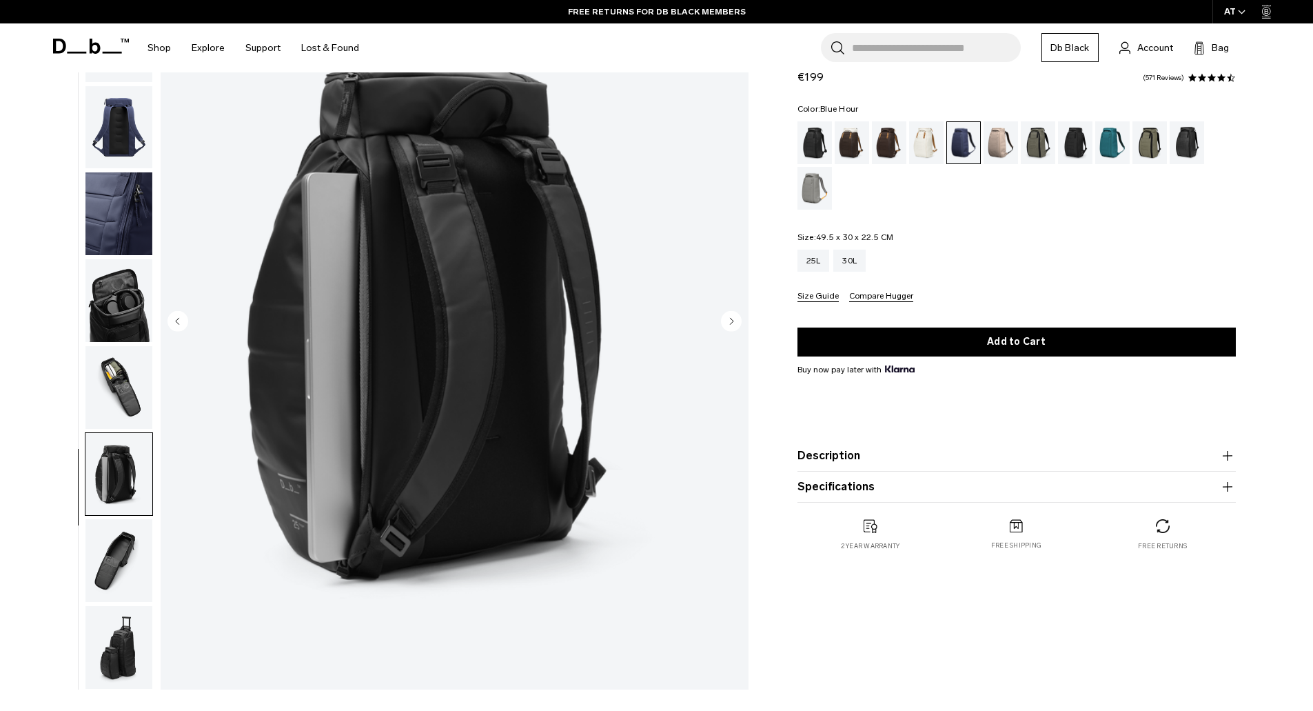
click at [120, 414] on img "button" at bounding box center [118, 387] width 67 height 83
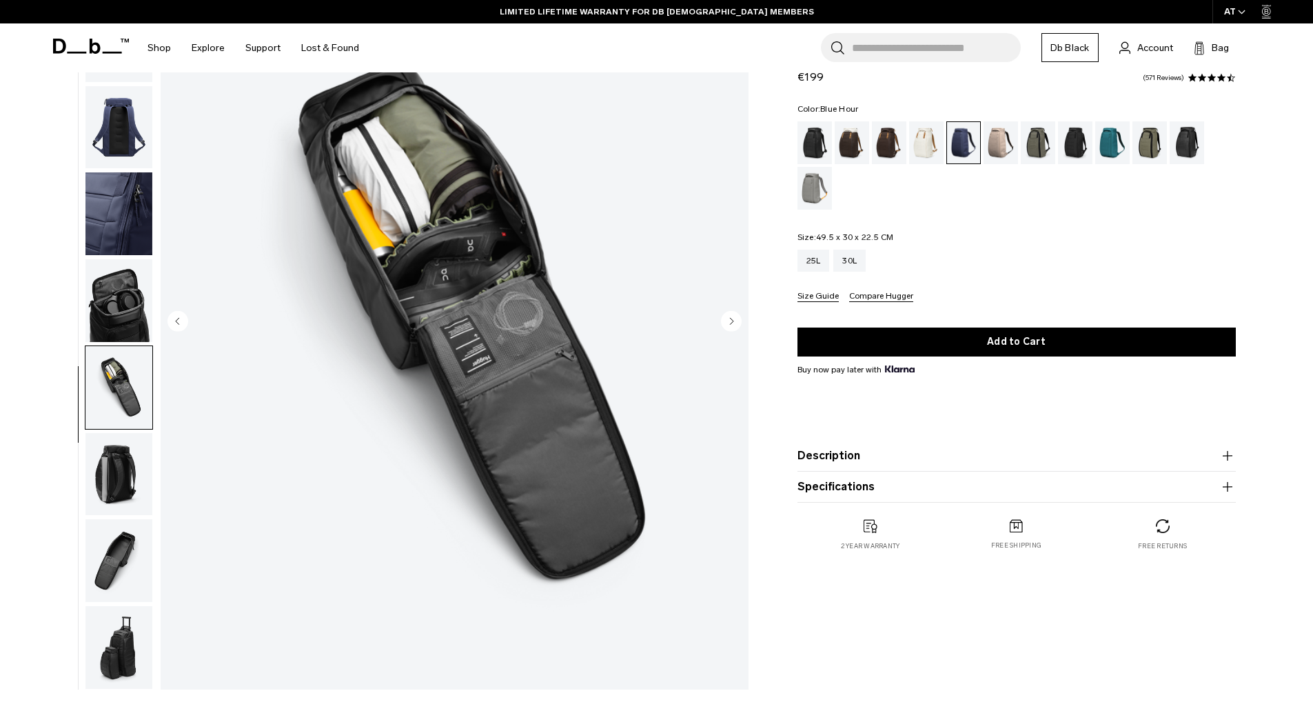
click at [128, 315] on img "button" at bounding box center [118, 300] width 67 height 83
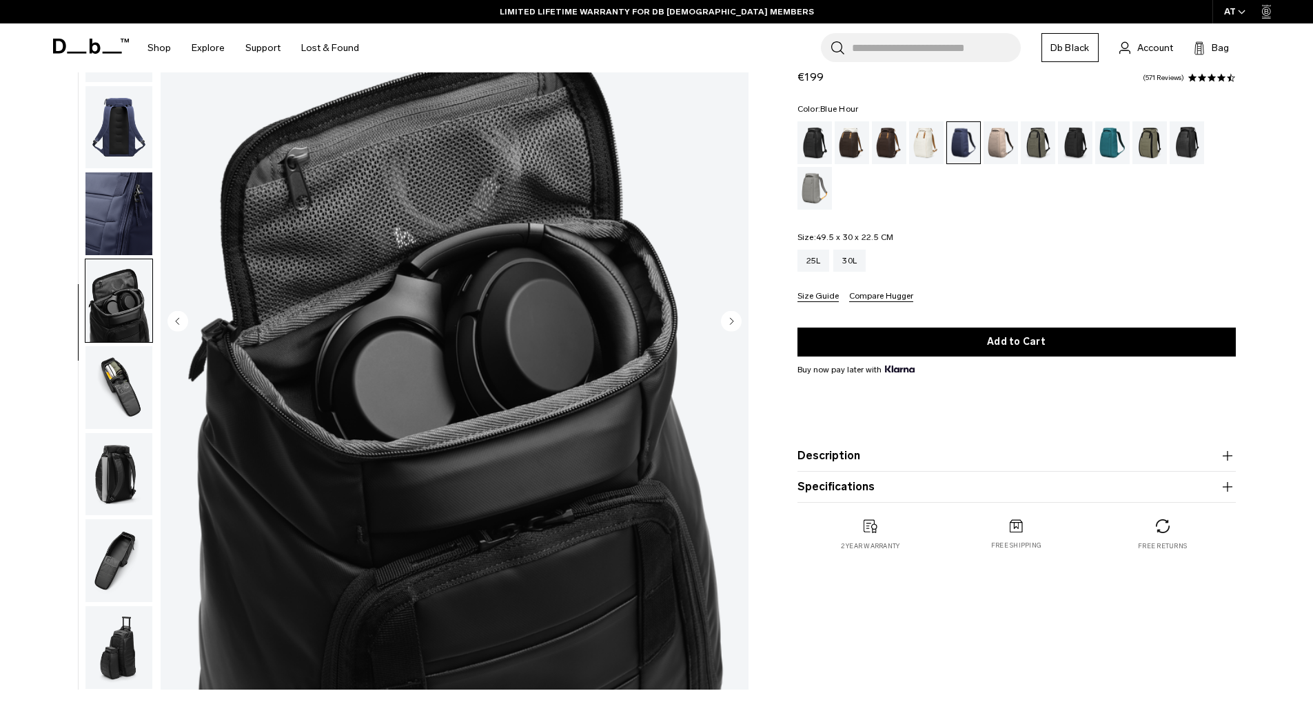
click at [143, 207] on img "button" at bounding box center [118, 213] width 67 height 83
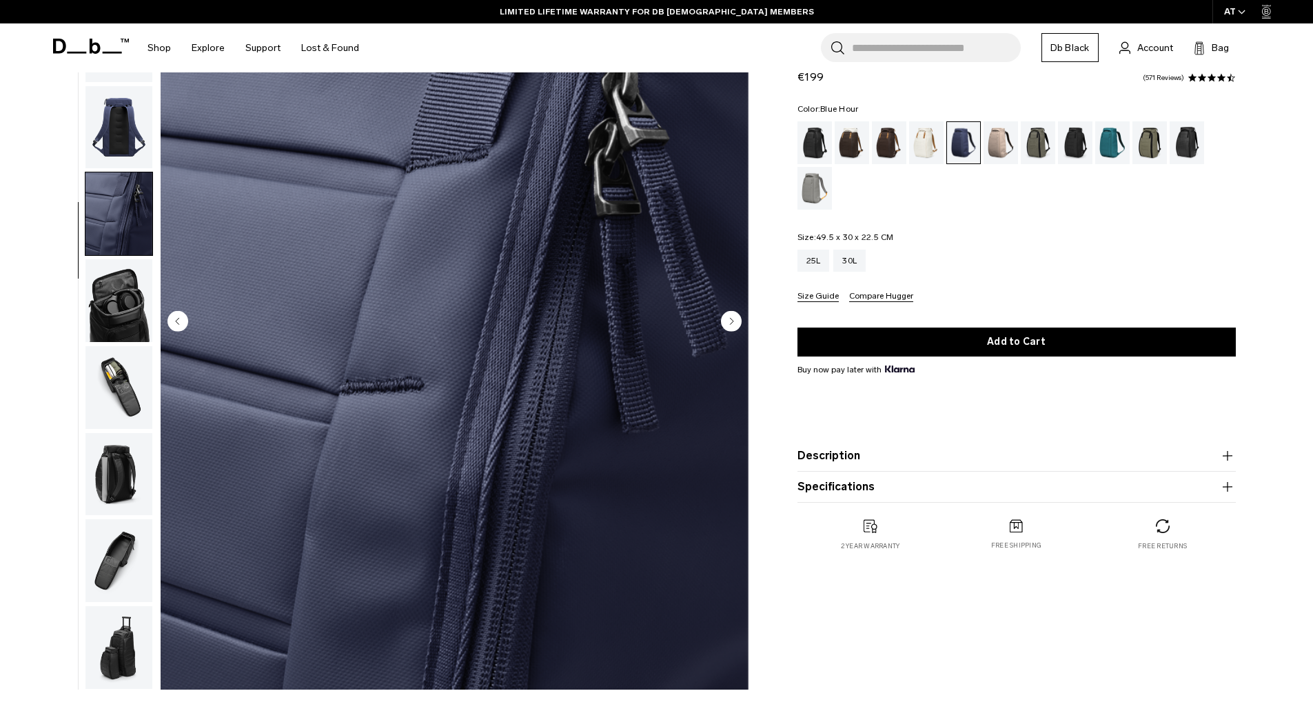
click at [117, 138] on img "button" at bounding box center [118, 127] width 67 height 83
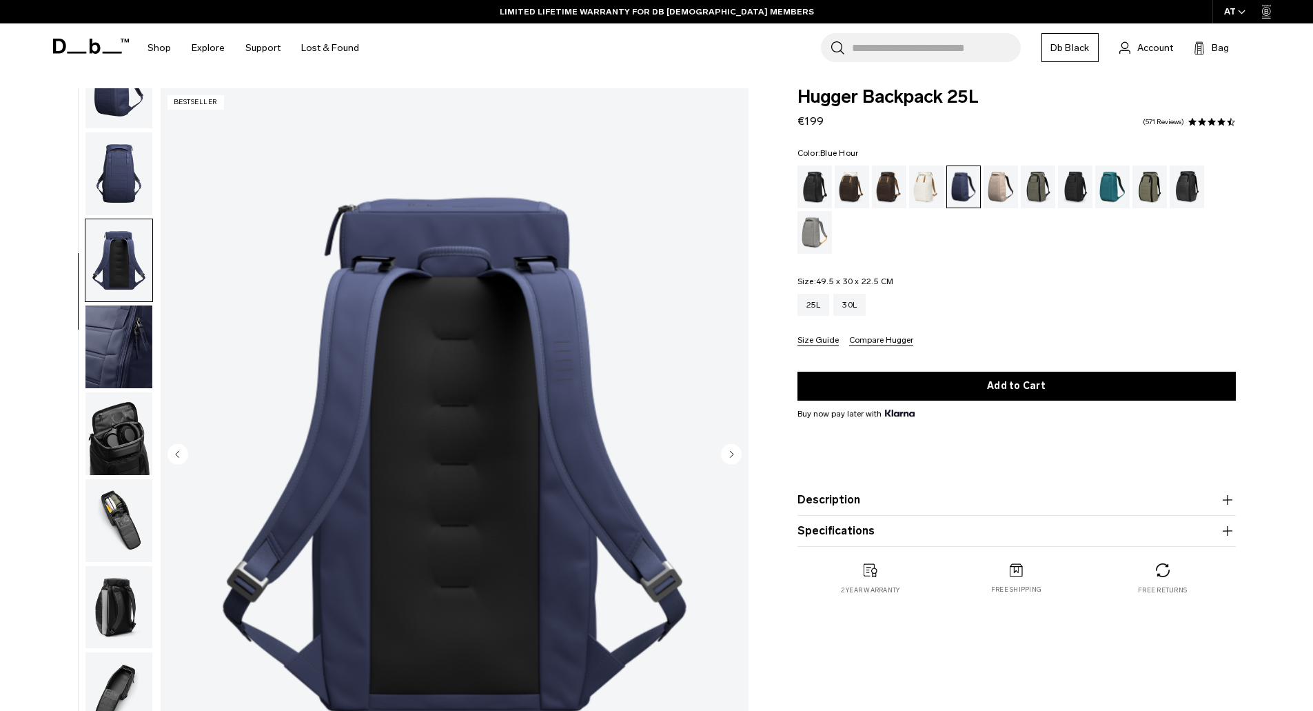
scroll to position [0, 0]
